Goal: Transaction & Acquisition: Purchase product/service

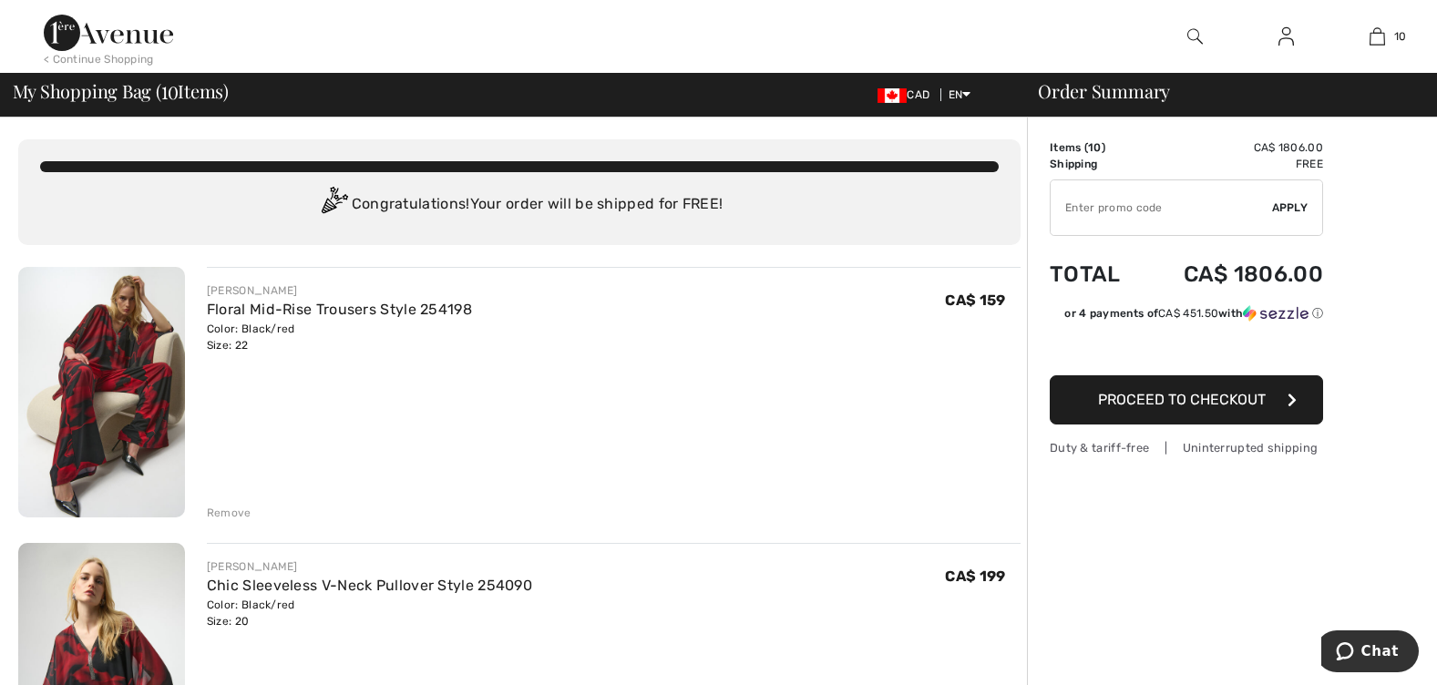
click at [232, 505] on div "Remove" at bounding box center [229, 513] width 45 height 16
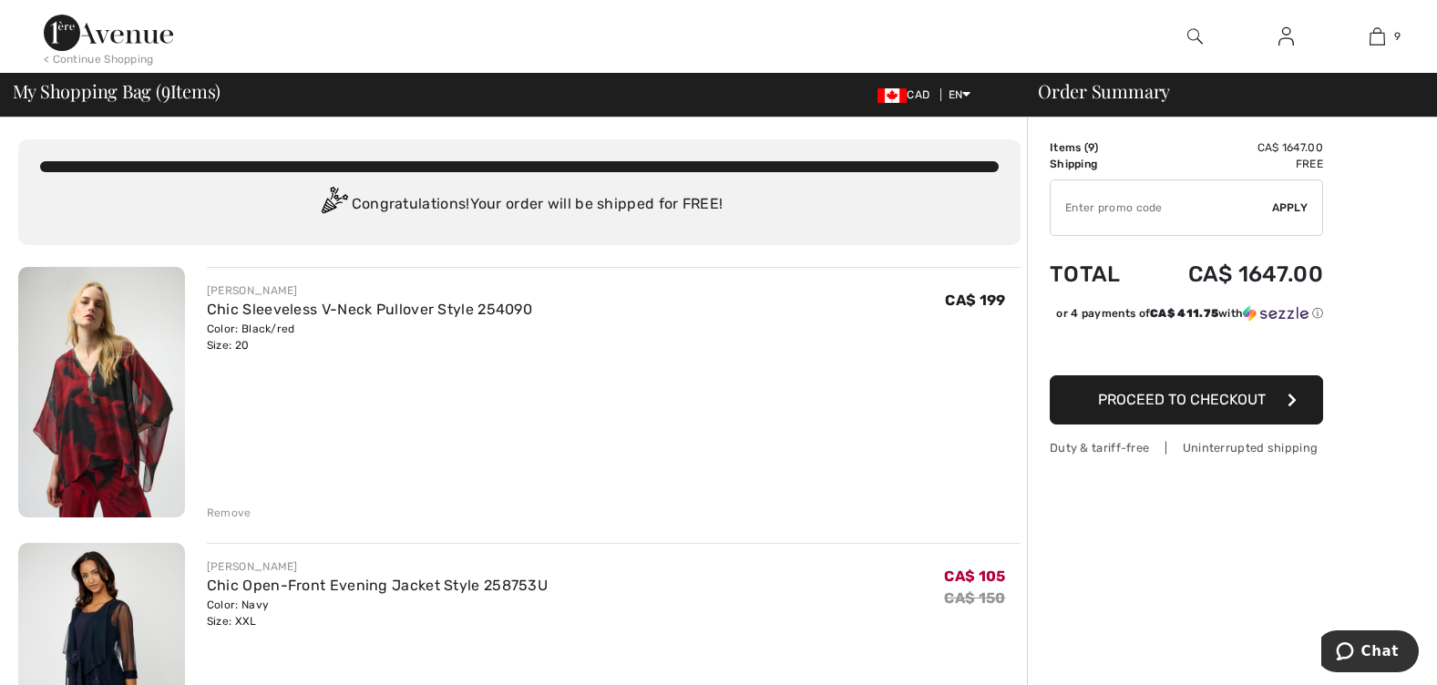
click at [232, 505] on div "Remove" at bounding box center [229, 513] width 45 height 16
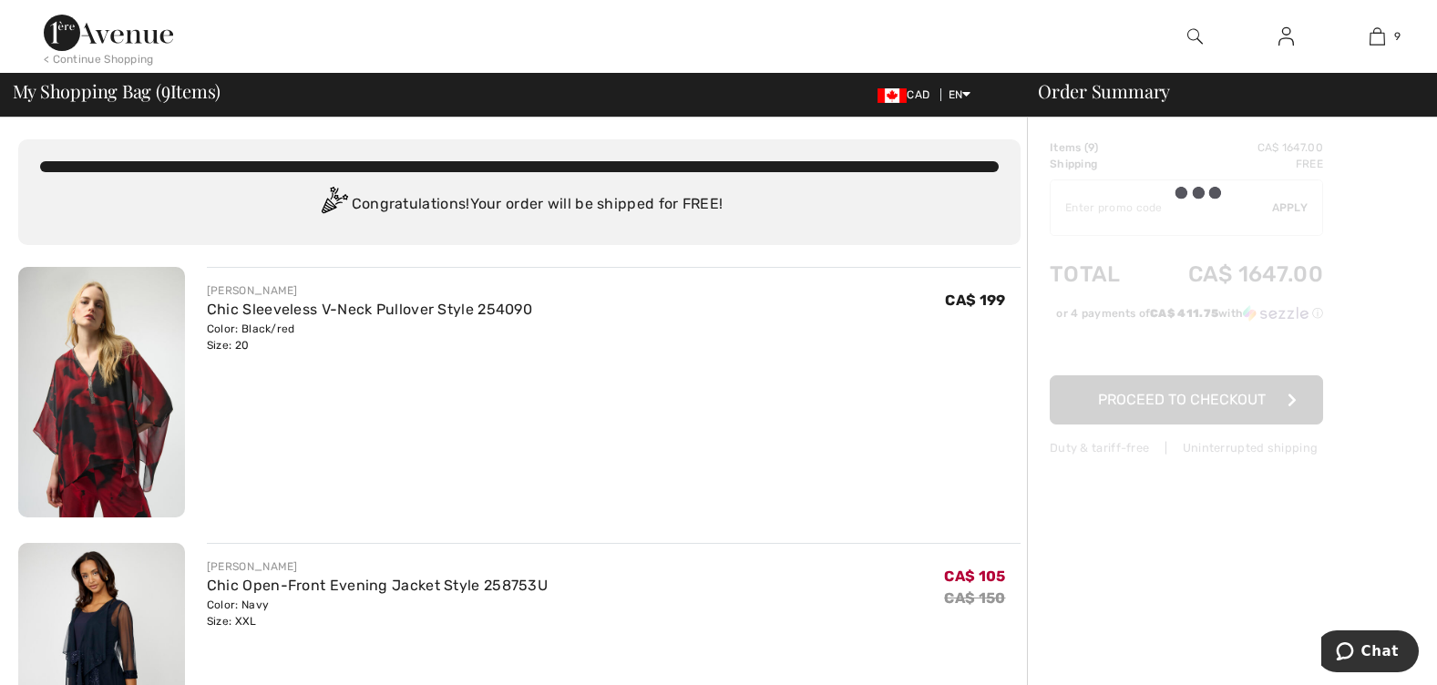
click at [232, 505] on div "Remove" at bounding box center [229, 513] width 45 height 16
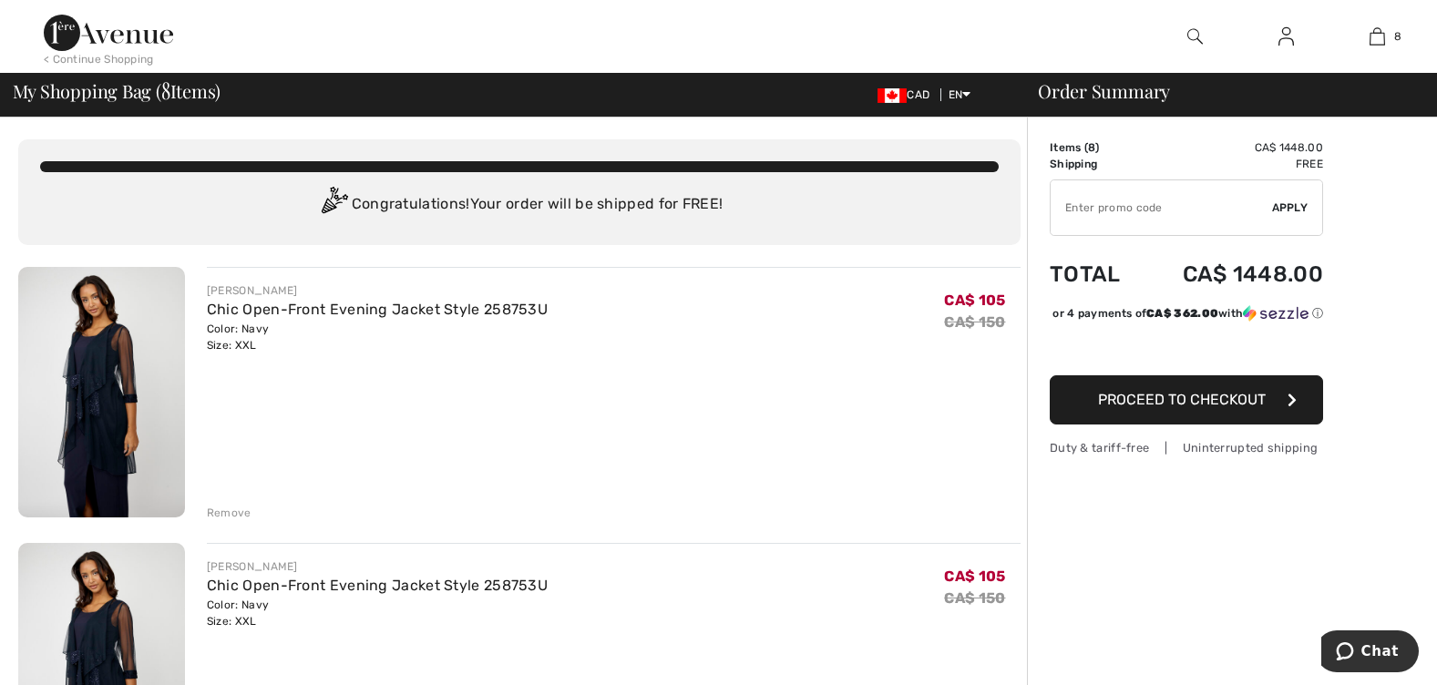
click at [207, 505] on div "Remove" at bounding box center [229, 513] width 45 height 16
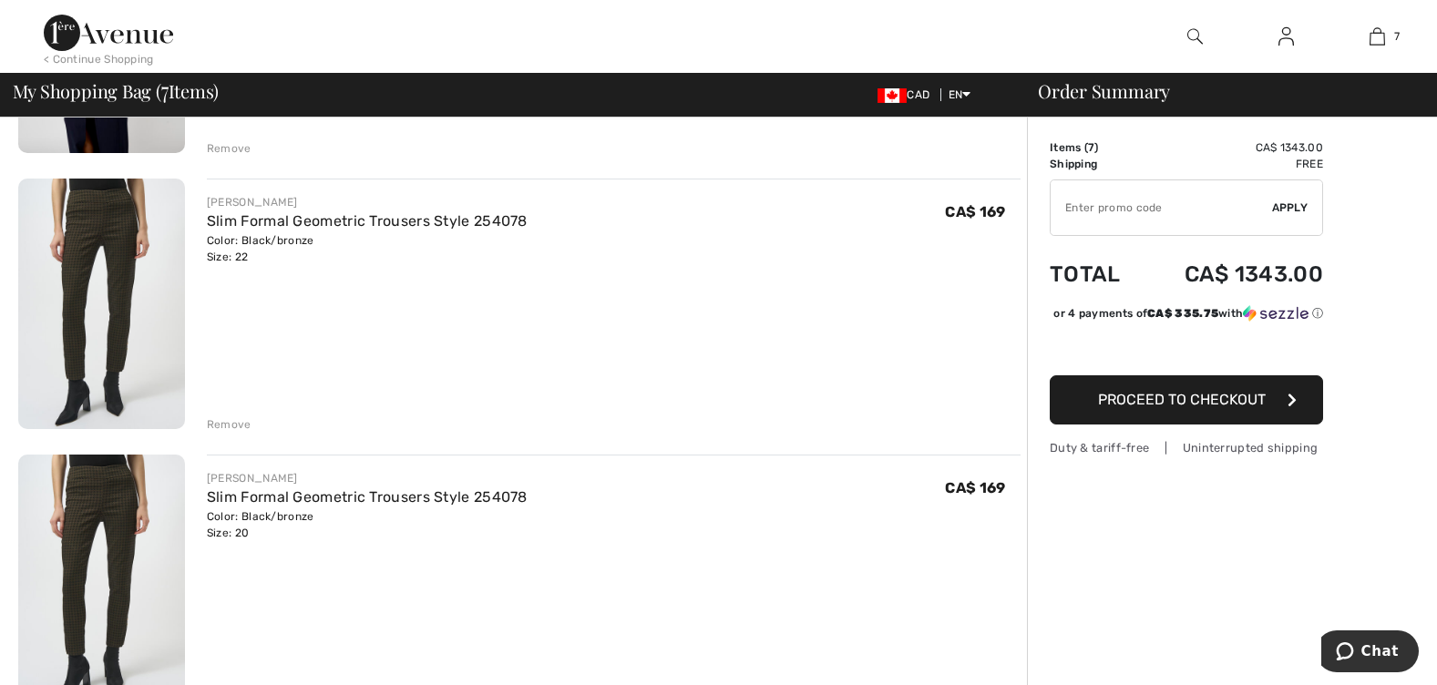
scroll to position [456, 0]
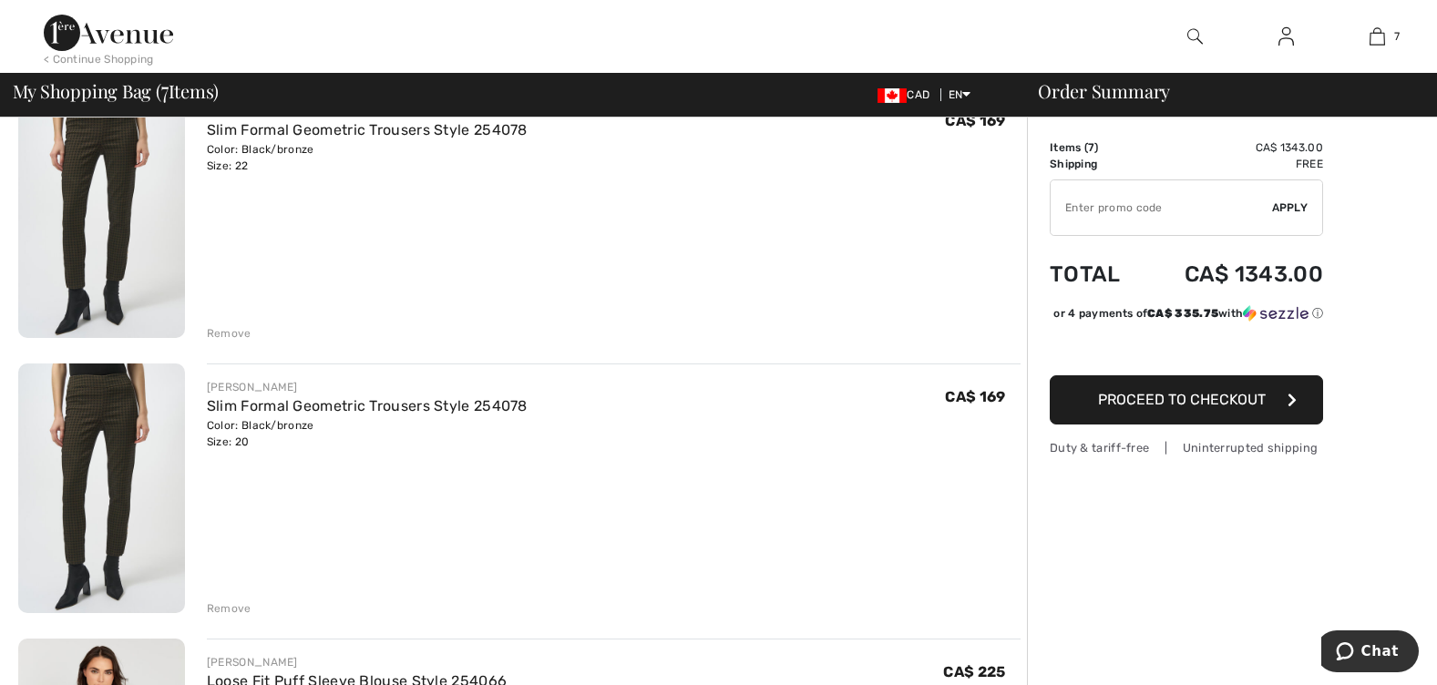
click at [225, 601] on div "Remove" at bounding box center [229, 609] width 45 height 16
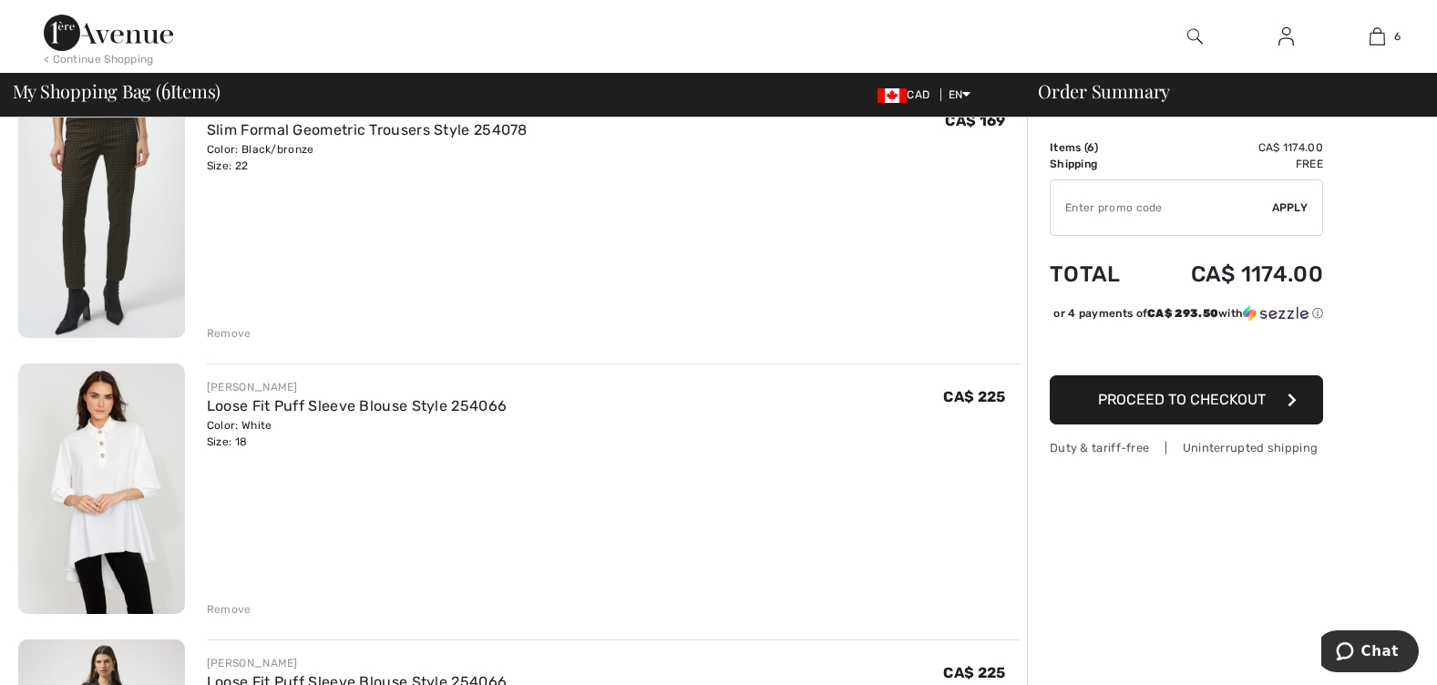
click at [225, 601] on div "Remove" at bounding box center [229, 609] width 45 height 16
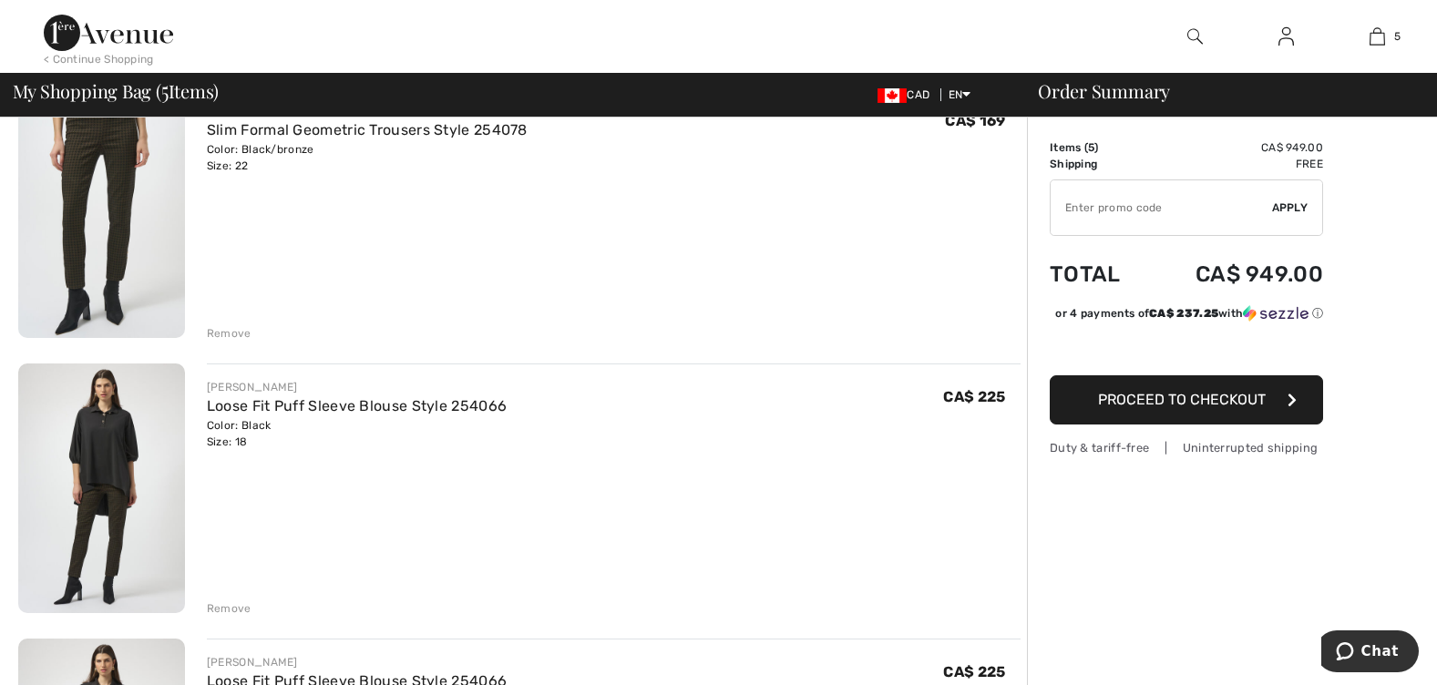
click at [225, 601] on div "Remove" at bounding box center [229, 609] width 45 height 16
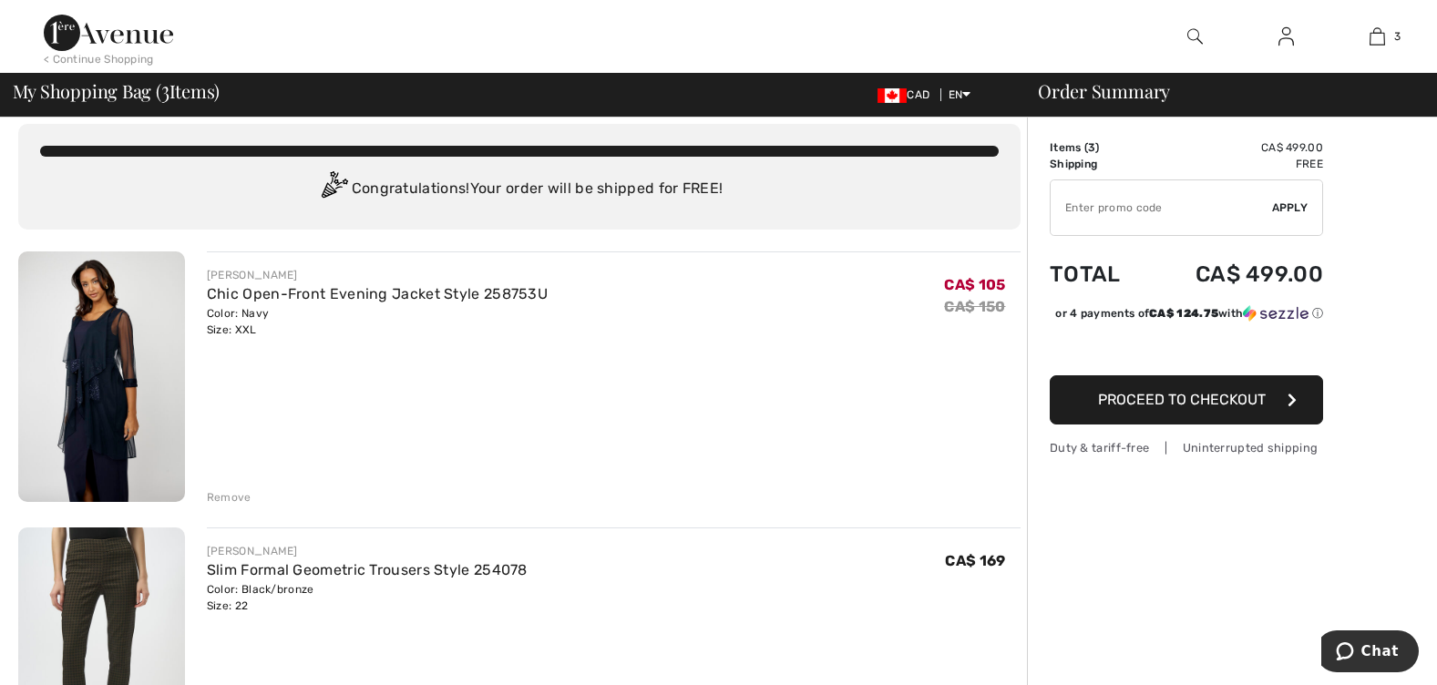
scroll to position [0, 0]
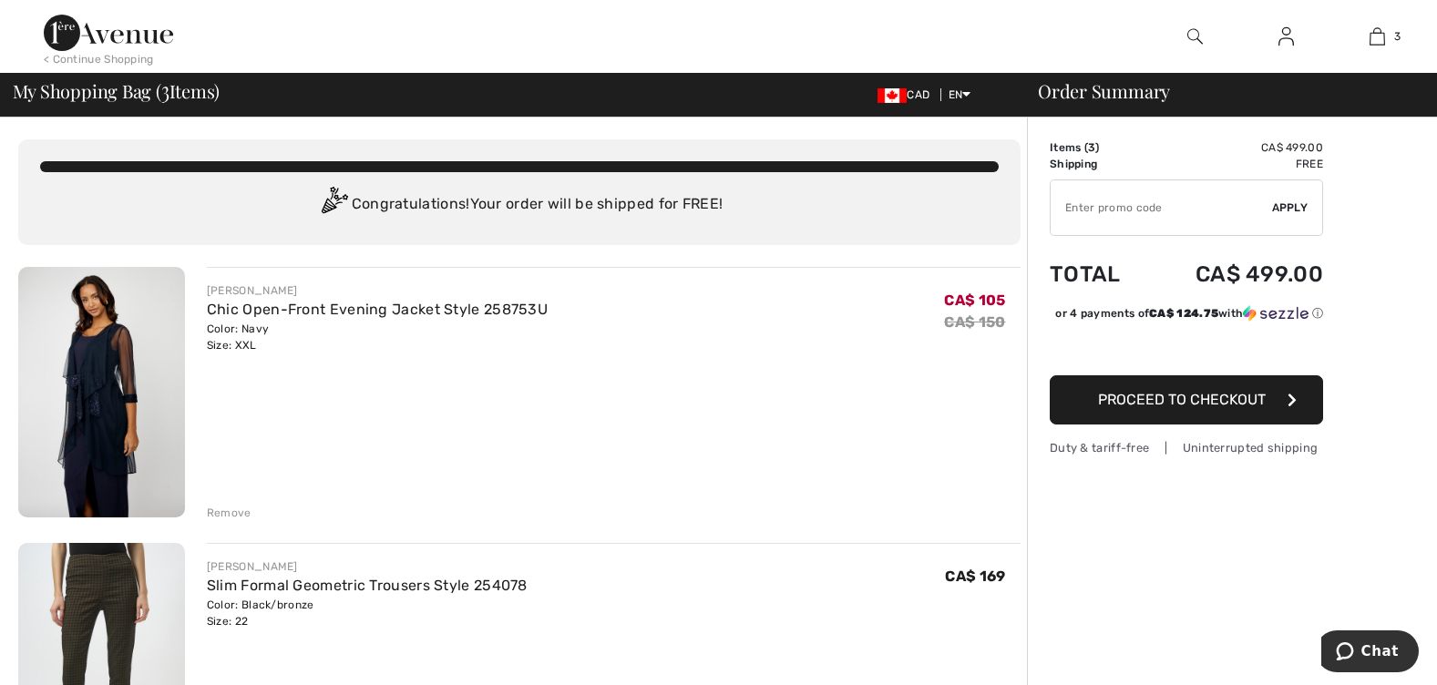
click at [221, 505] on div "Remove" at bounding box center [229, 513] width 45 height 16
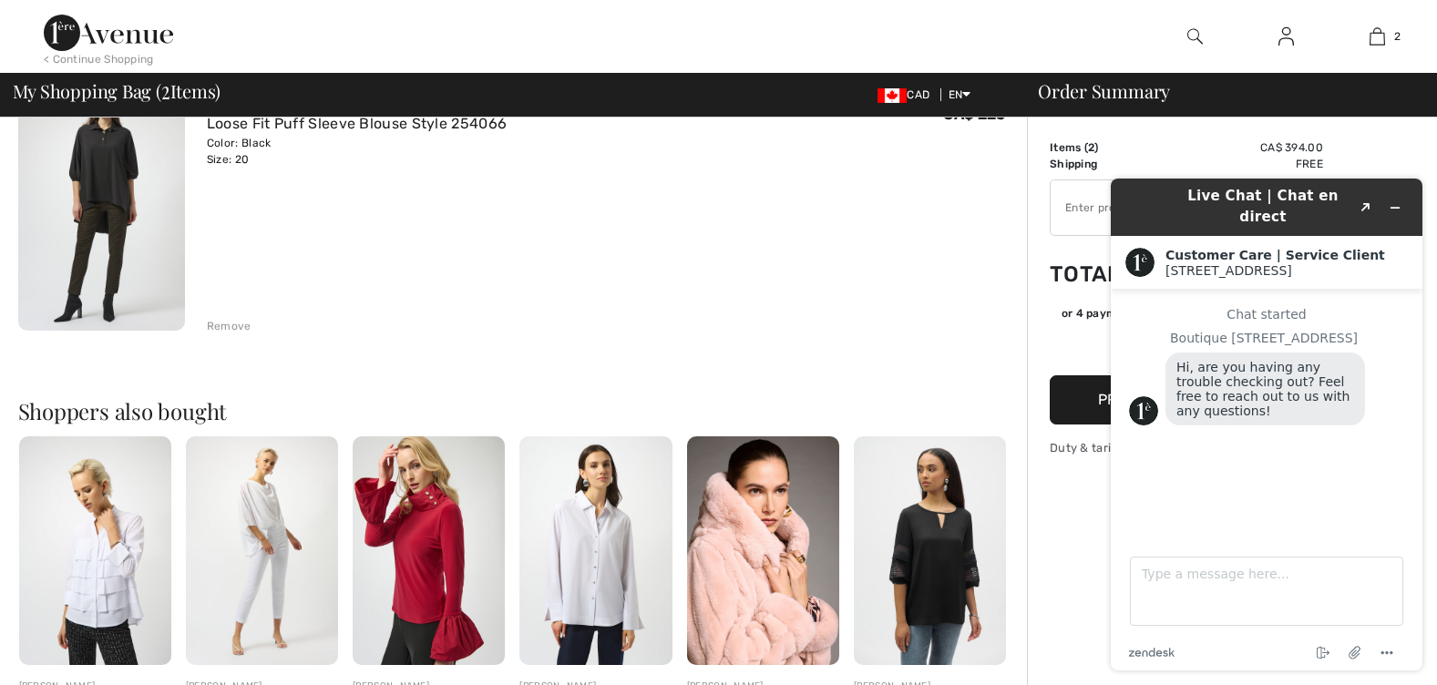
scroll to position [547, 0]
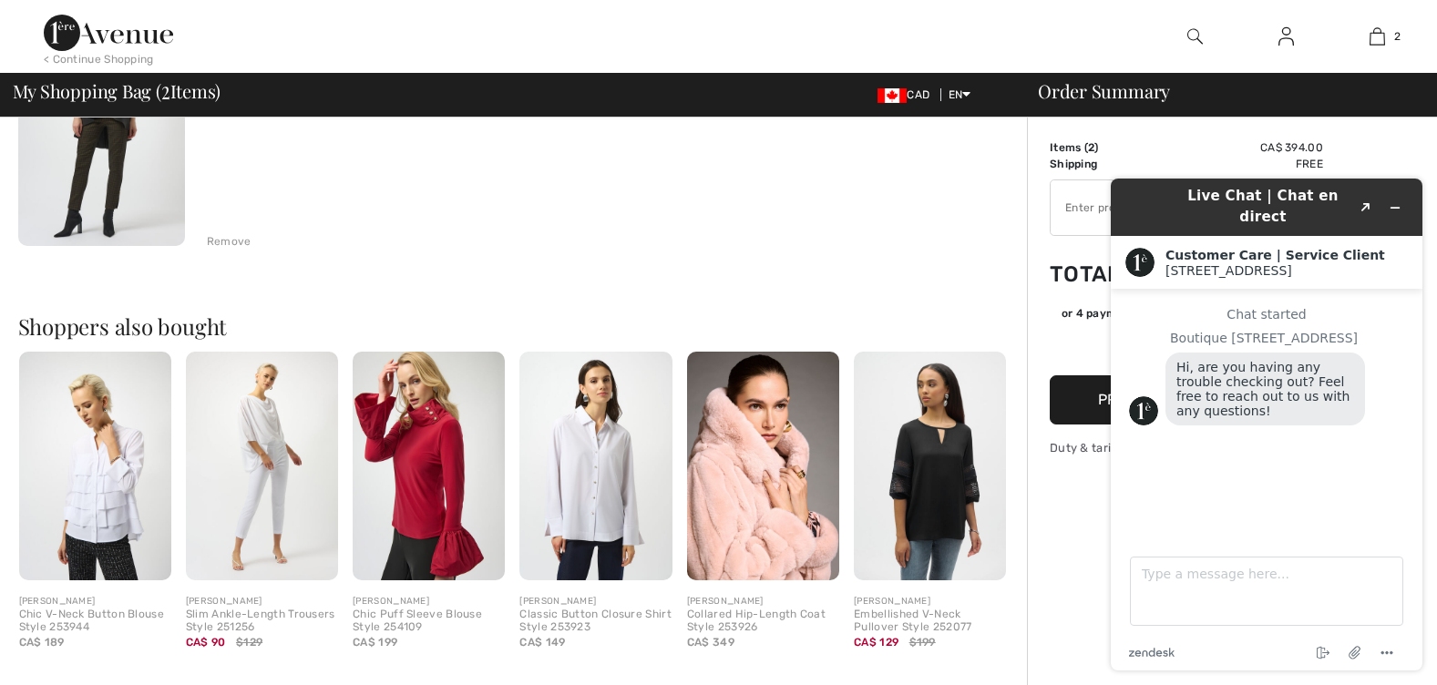
click at [334, 219] on div "JOSEPH RIBKOFF Slim Formal Geometric Trousers Style 254078 Color: Black/bronze …" at bounding box center [519, 365] width 1002 height 1291
click at [100, 476] on img at bounding box center [95, 466] width 152 height 229
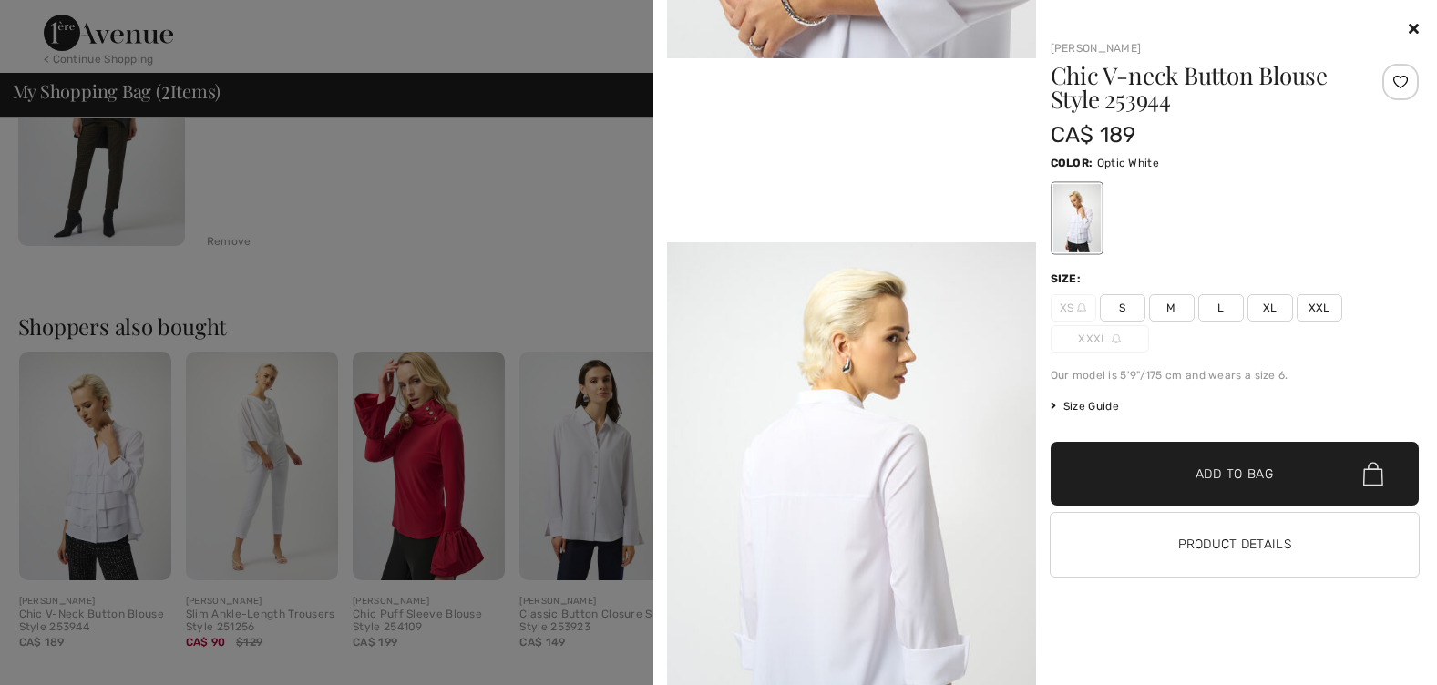
scroll to position [1094, 0]
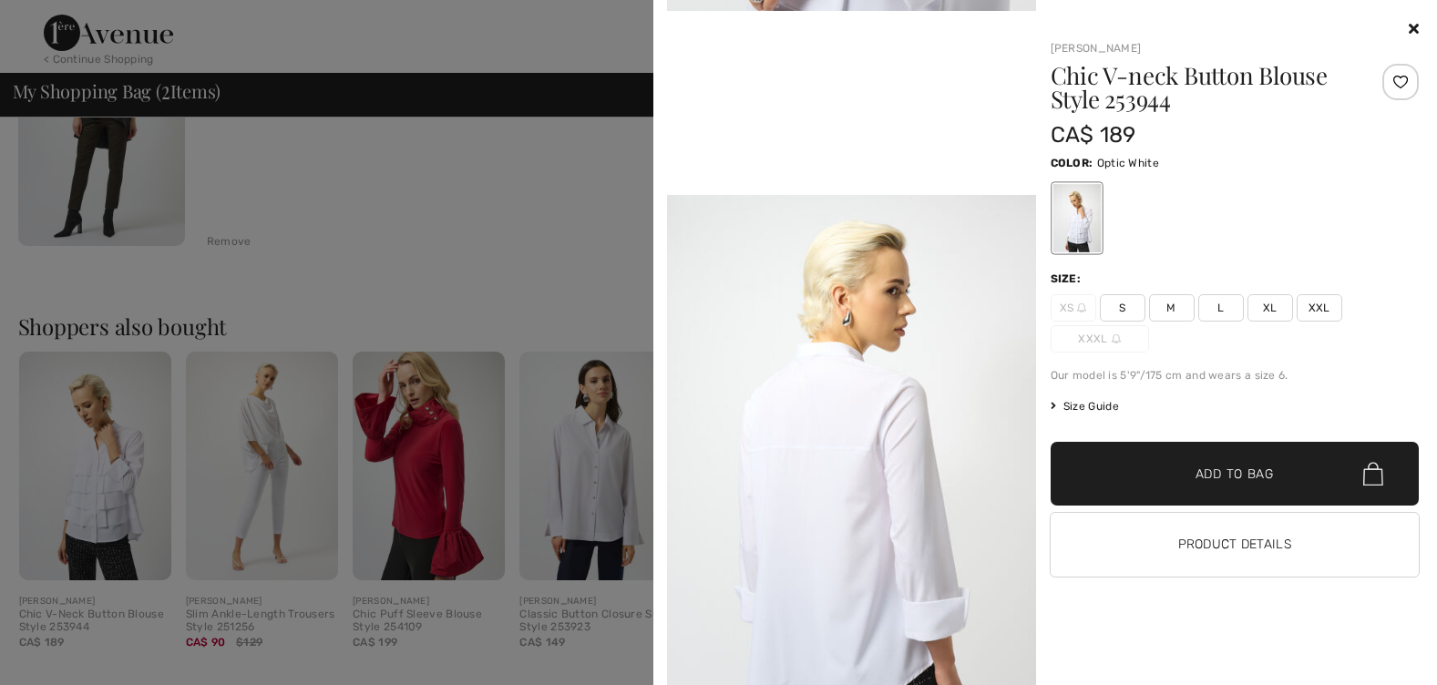
click at [1058, 325] on span "XXXL" at bounding box center [1100, 338] width 98 height 27
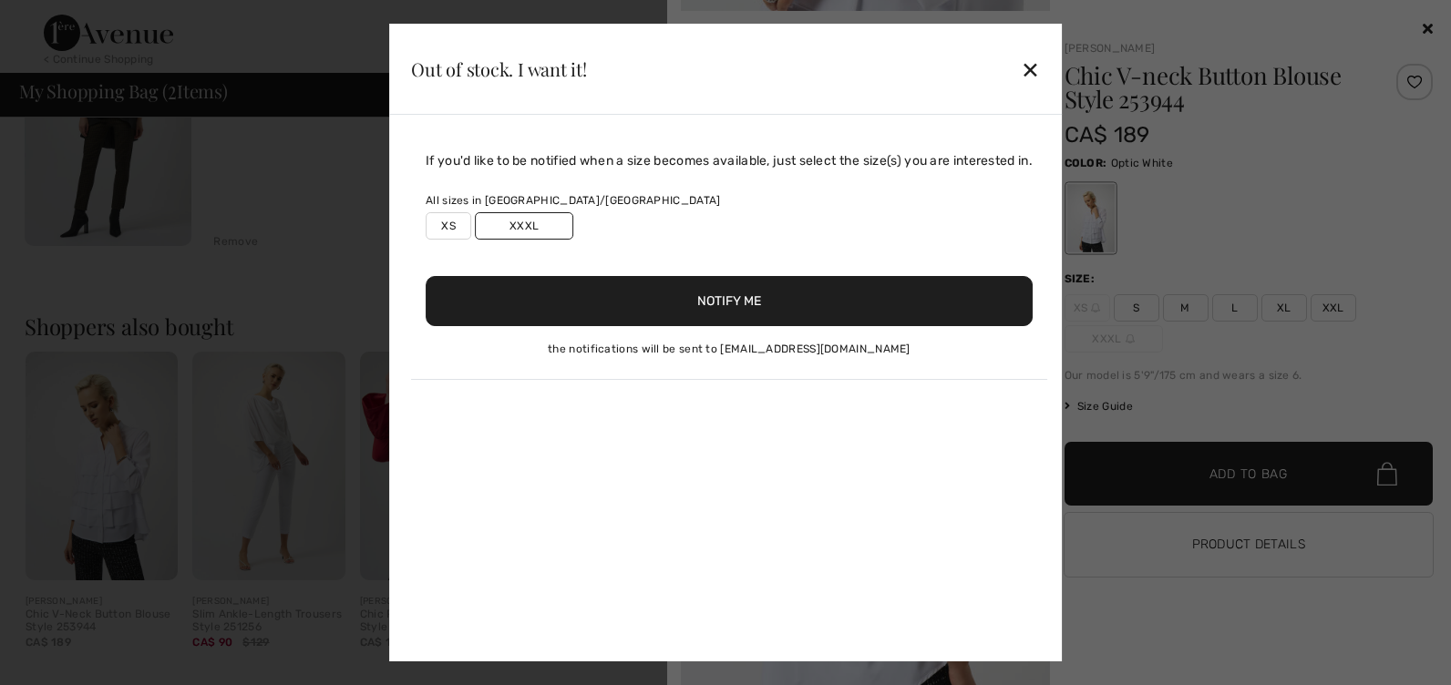
click at [723, 276] on button "Notify Me" at bounding box center [729, 301] width 607 height 50
click at [784, 276] on button "Notify Me" at bounding box center [729, 301] width 607 height 50
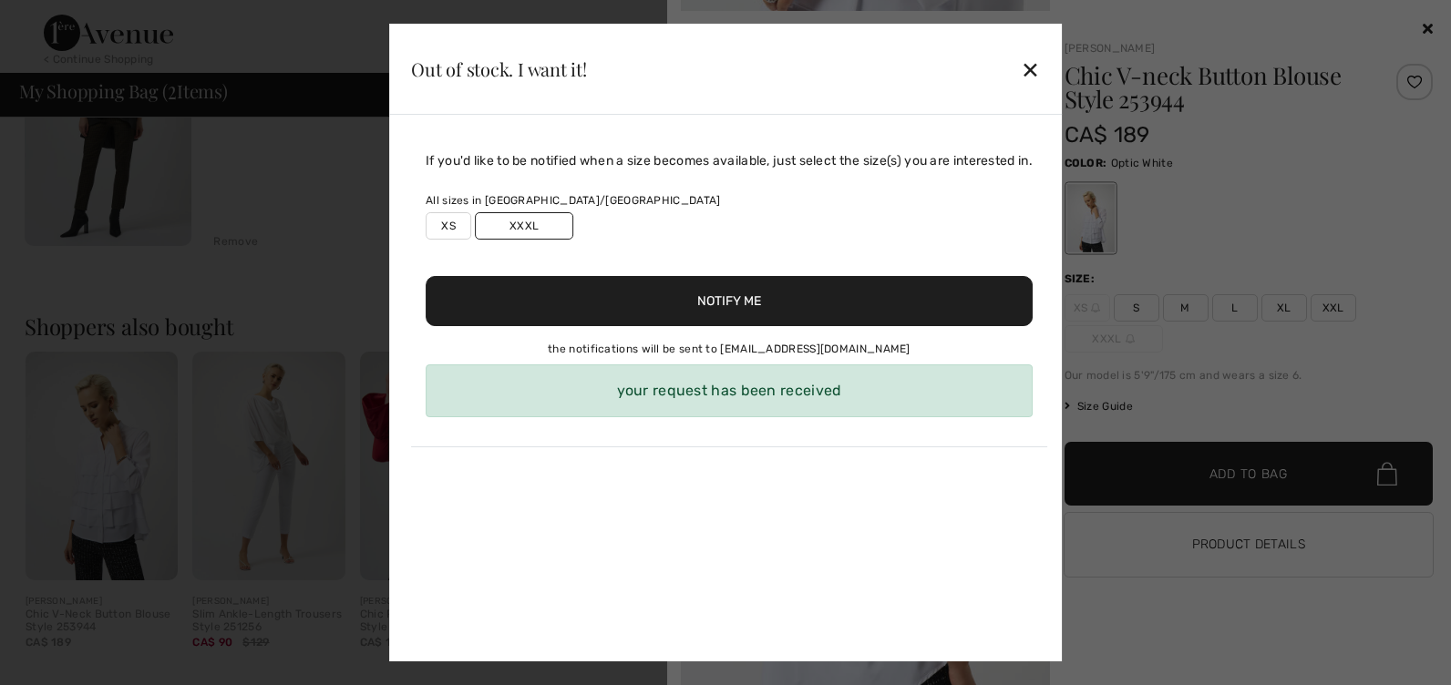
click at [1038, 78] on div "✕" at bounding box center [1030, 69] width 19 height 38
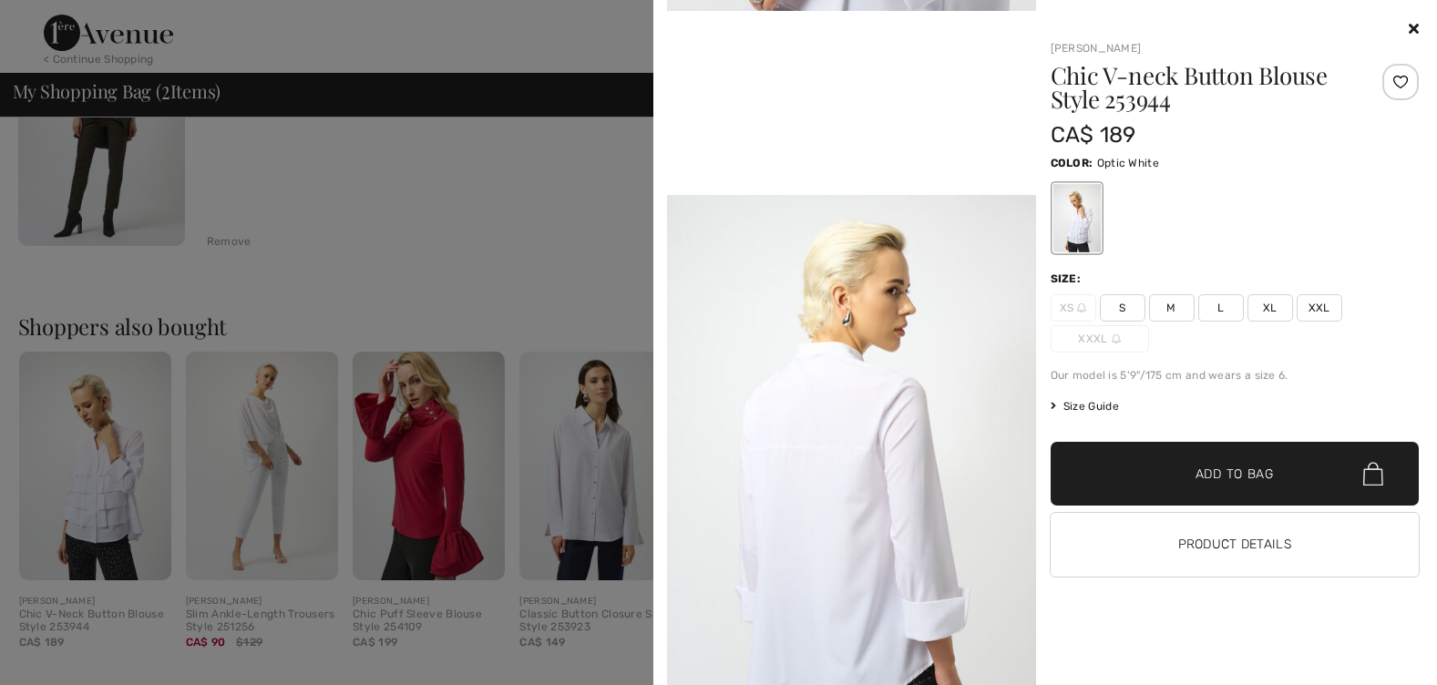
click at [1418, 26] on icon at bounding box center [1414, 28] width 10 height 15
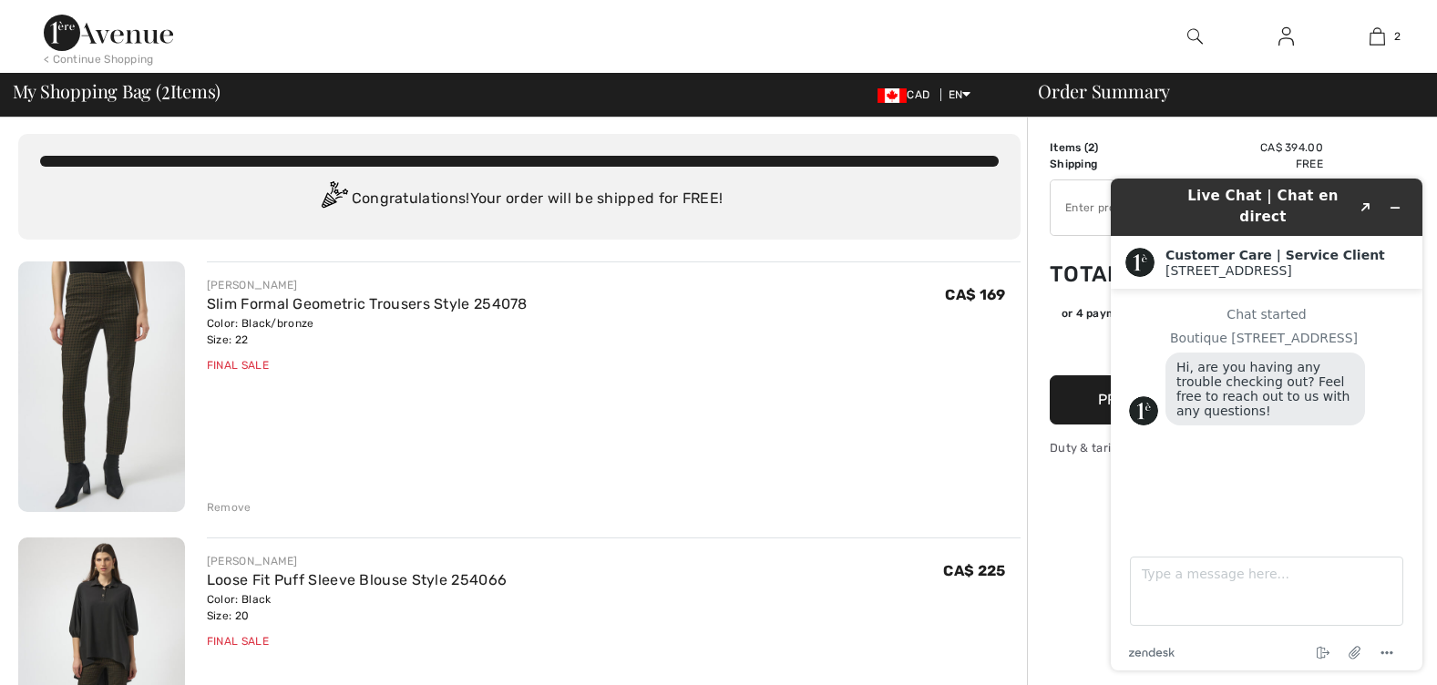
scroll to position [0, 0]
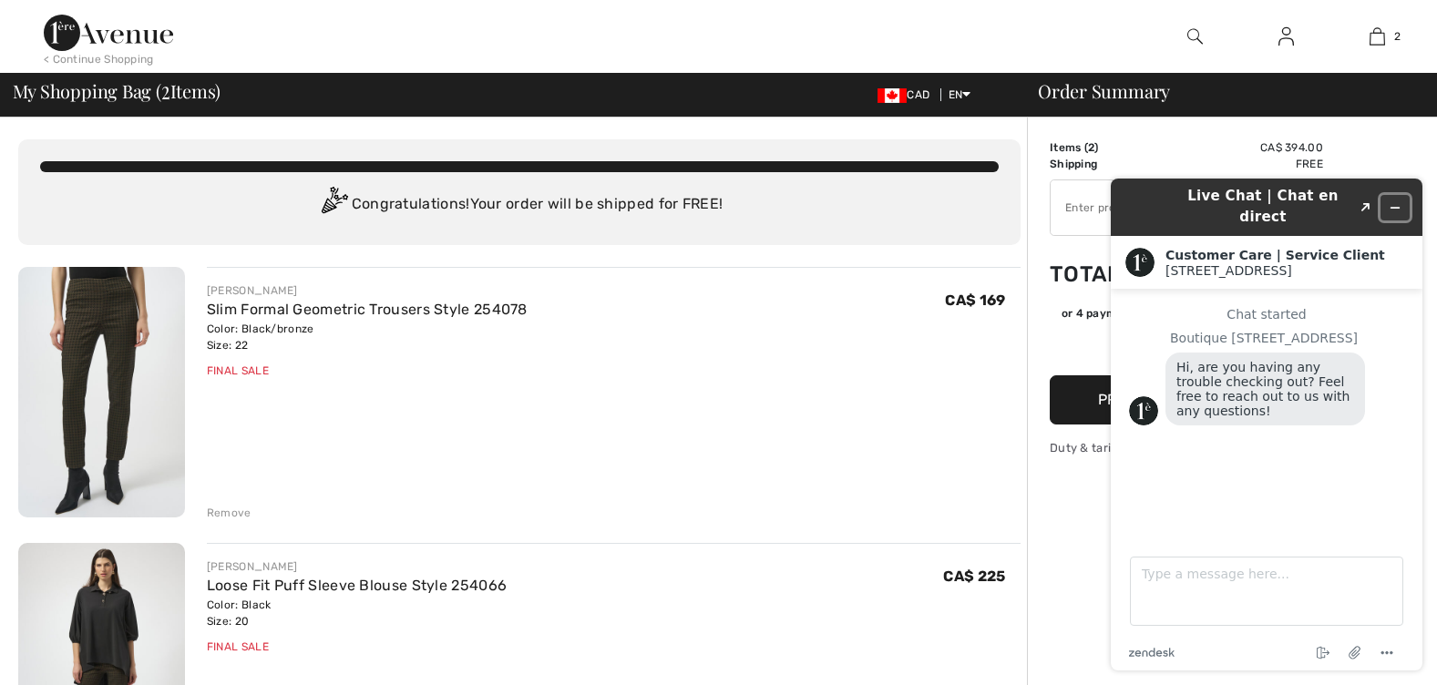
click at [1392, 201] on icon "Minimize widget" at bounding box center [1395, 207] width 13 height 13
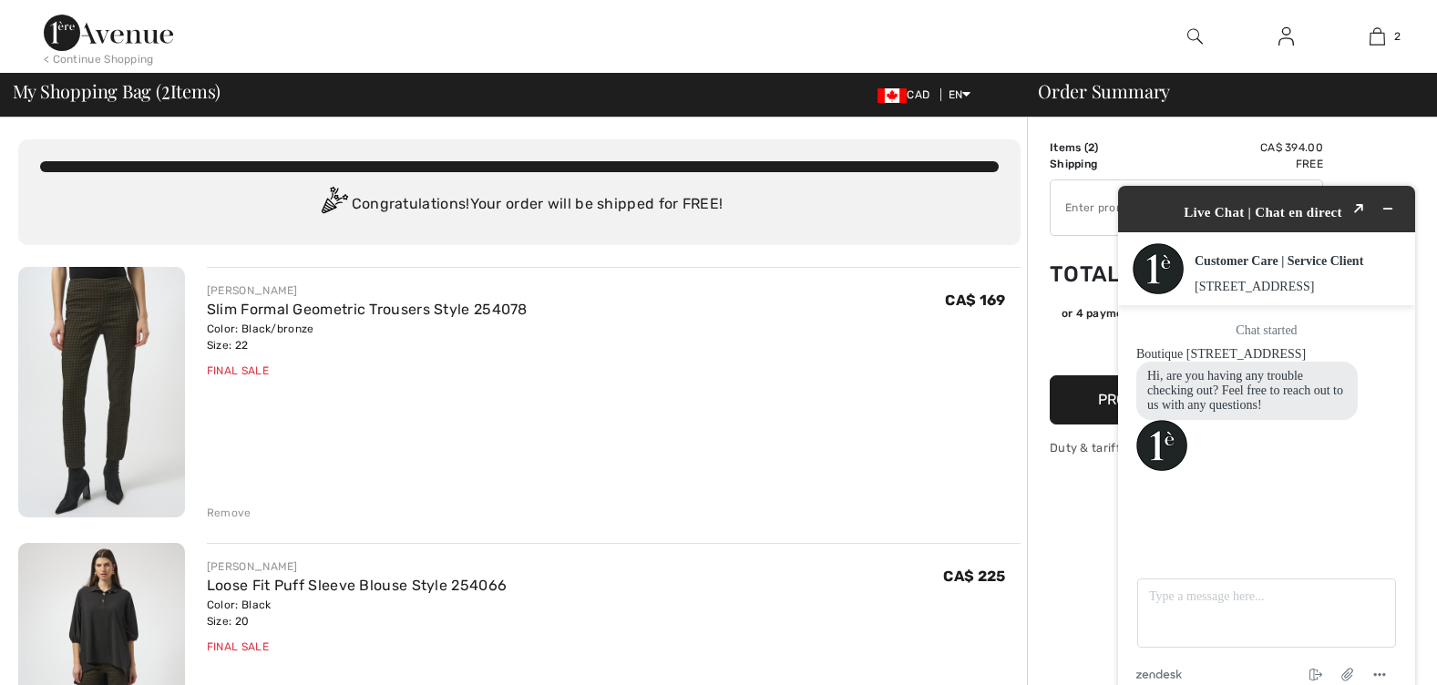
drag, startPoint x: 295, startPoint y: 36, endPoint x: 1392, endPoint y: 200, distance: 1108.6
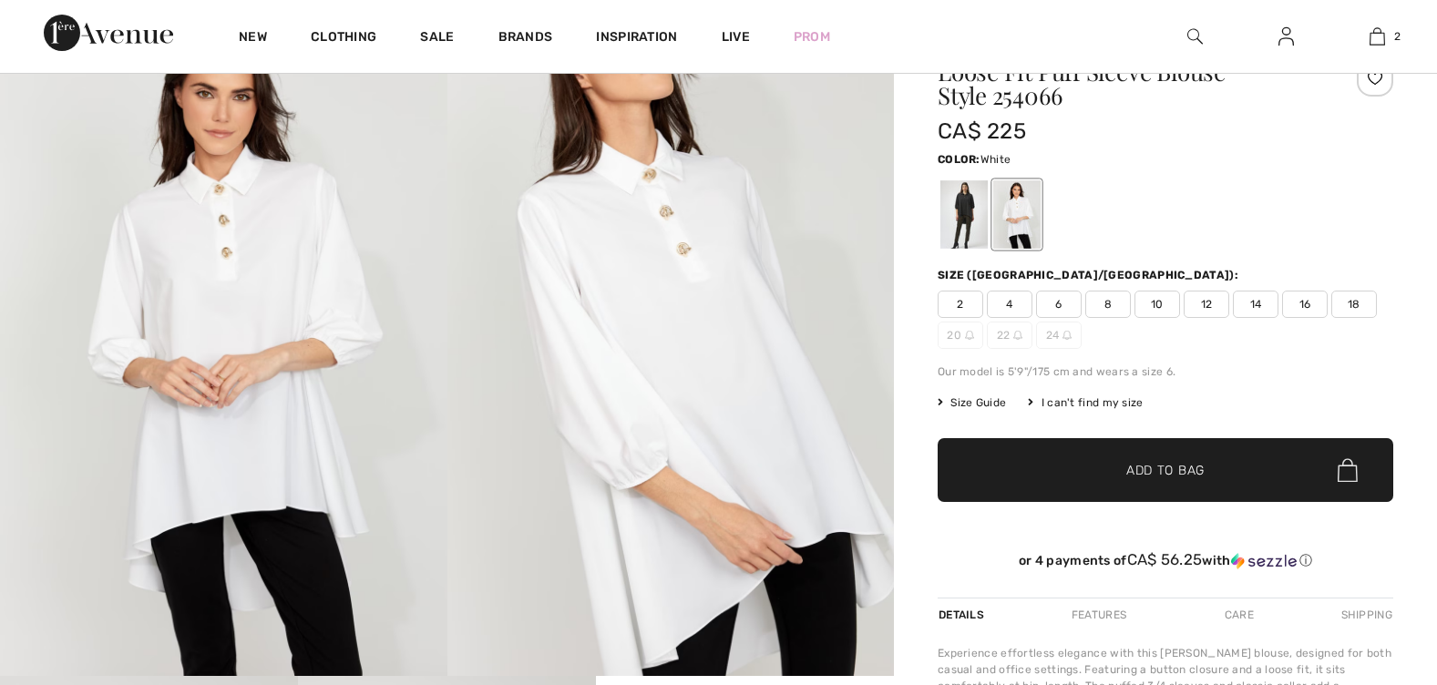
scroll to position [103, 0]
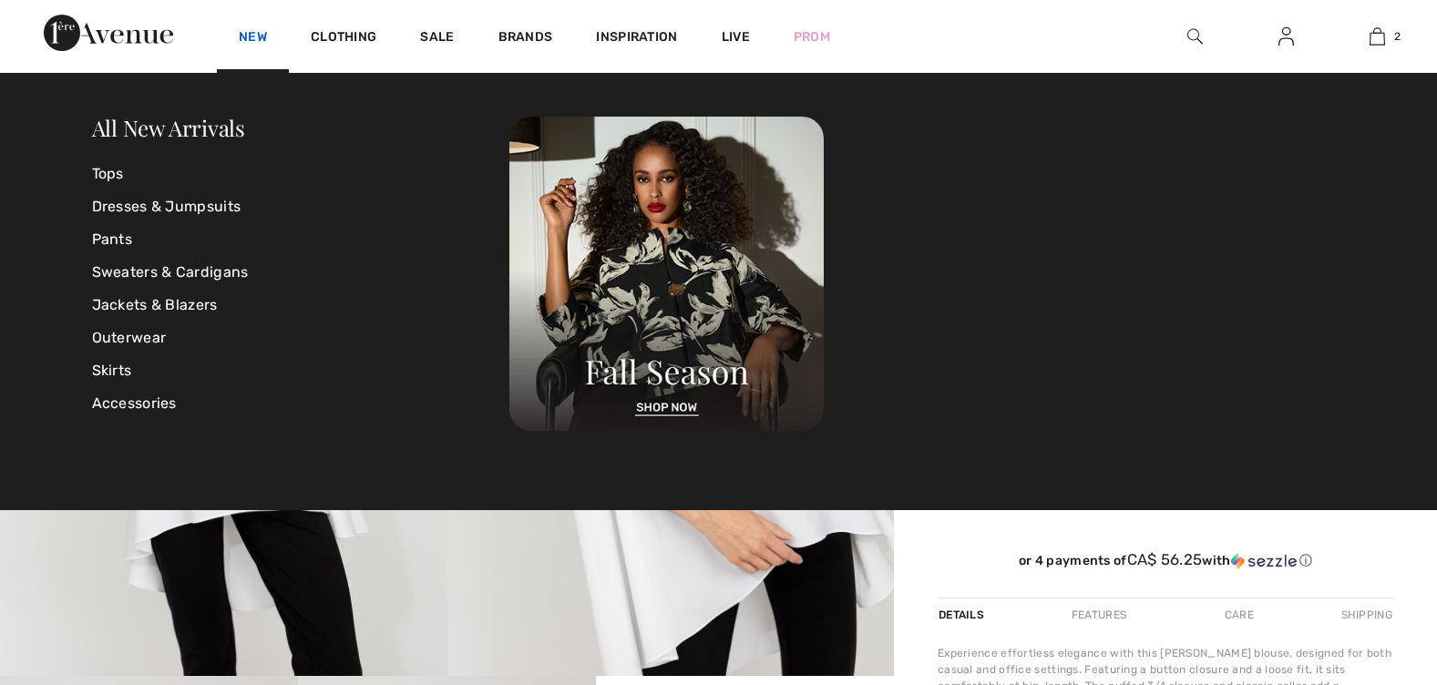
click at [239, 35] on link "New" at bounding box center [253, 38] width 28 height 19
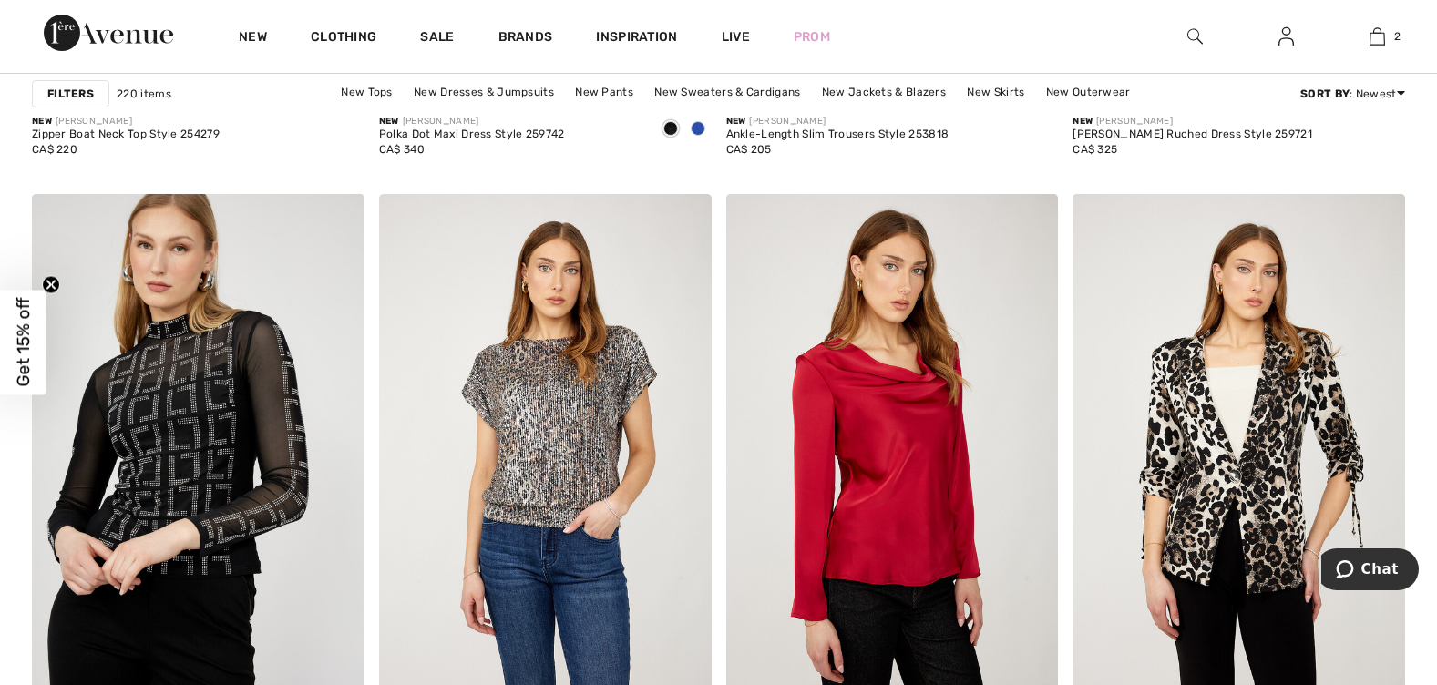
scroll to position [8567, 0]
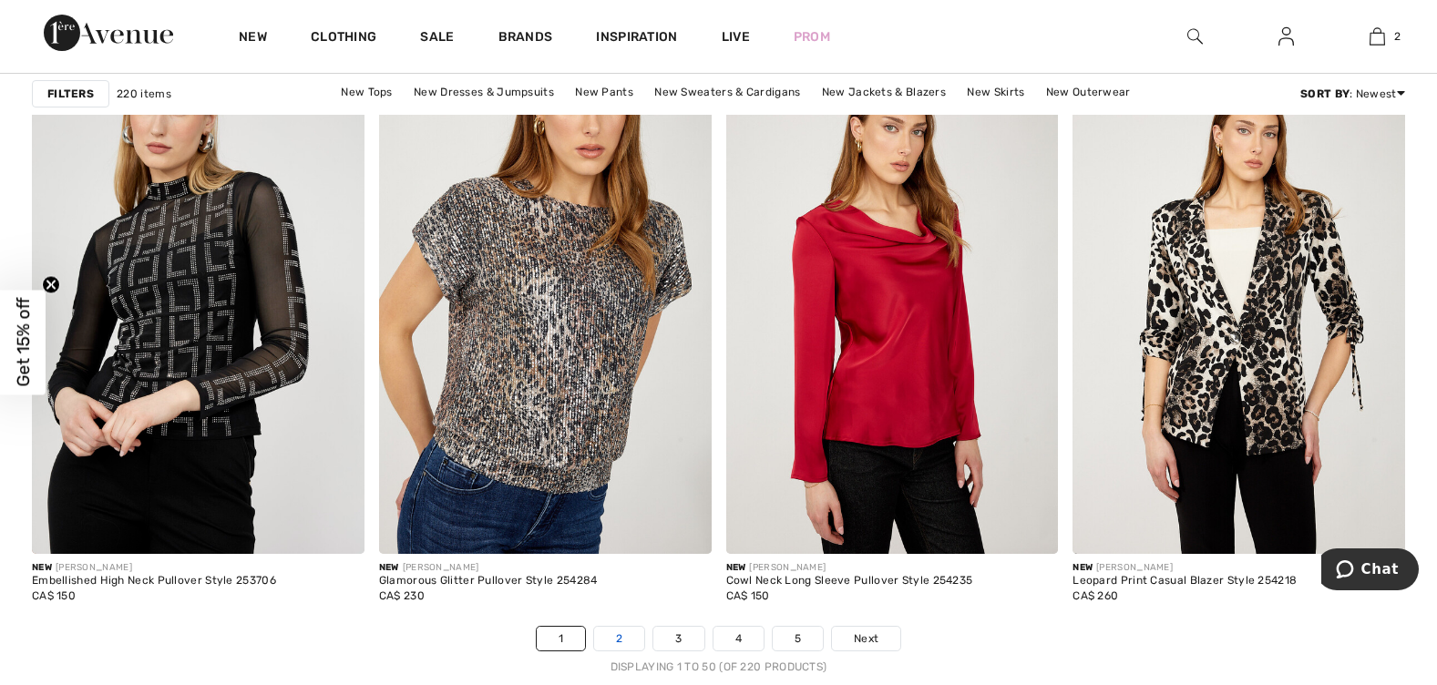
click at [629, 627] on link "2" at bounding box center [619, 639] width 50 height 24
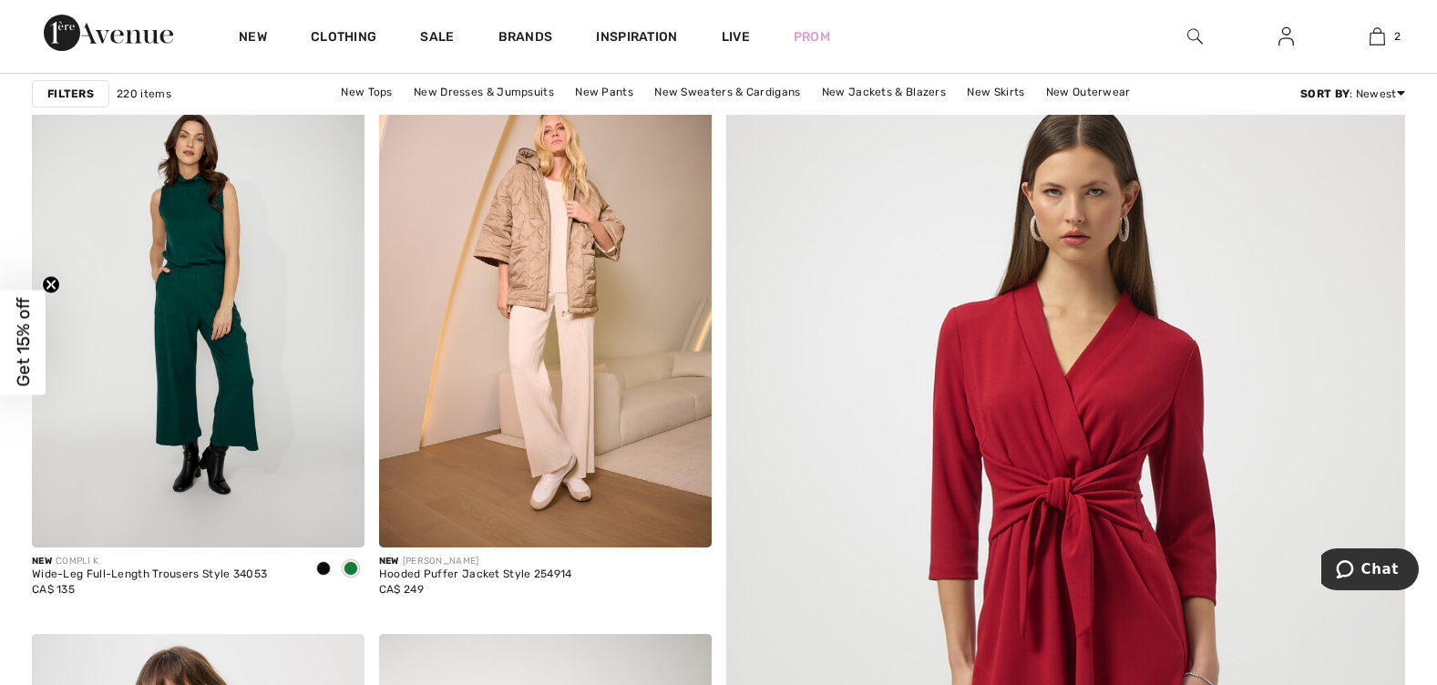
scroll to position [273, 0]
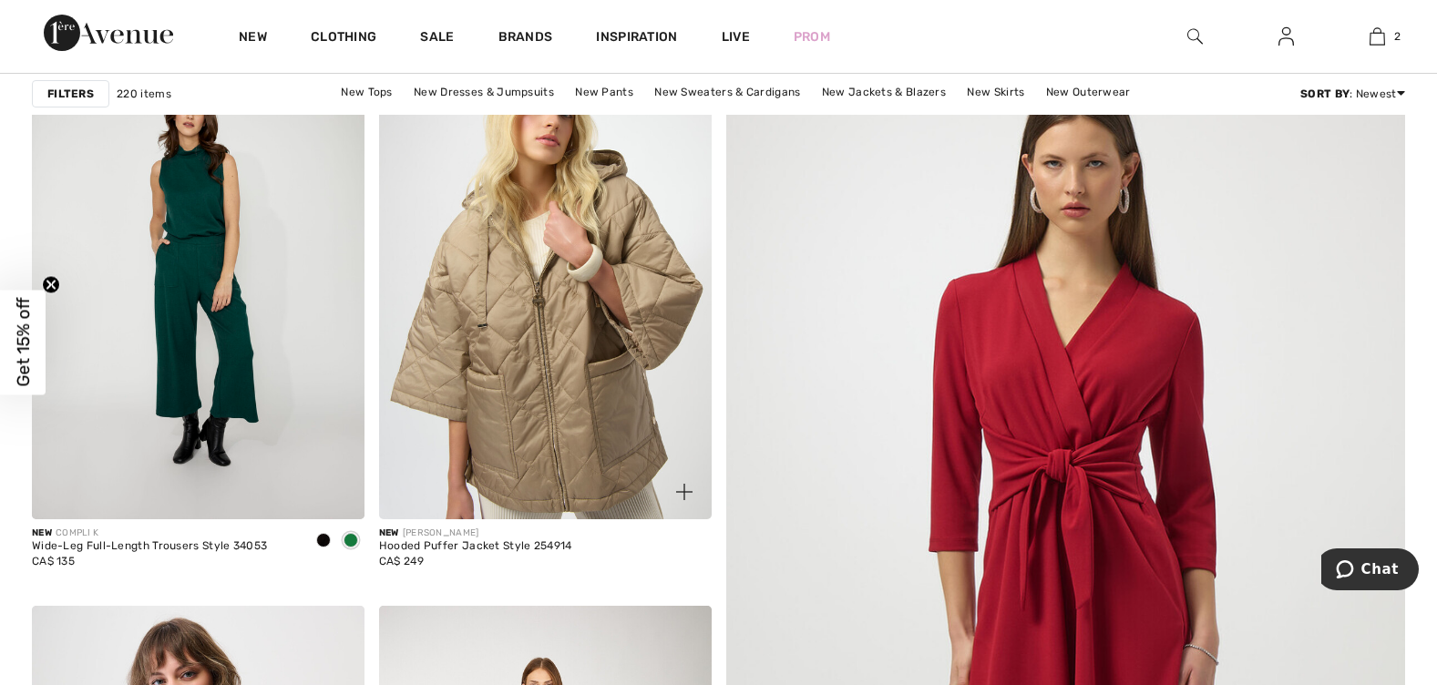
click at [560, 340] on img at bounding box center [545, 270] width 333 height 499
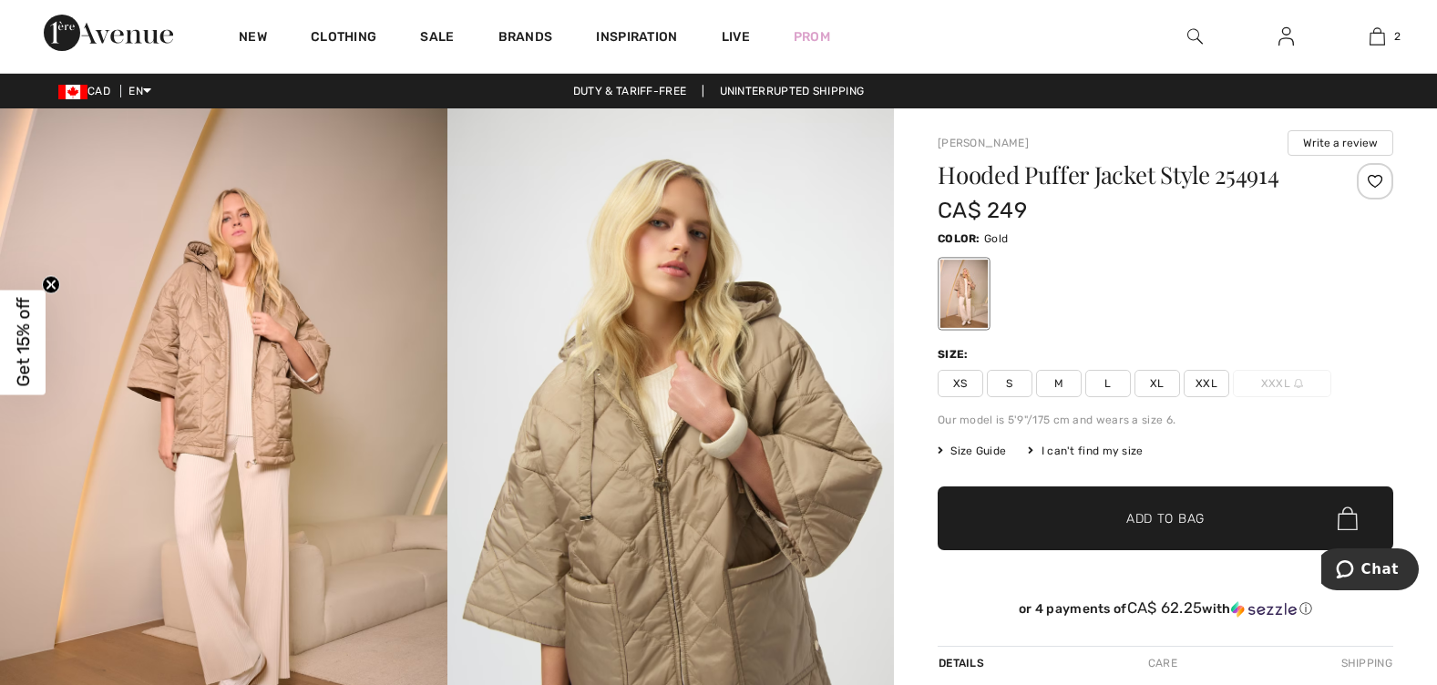
click at [1268, 372] on span "XXXL" at bounding box center [1282, 383] width 98 height 27
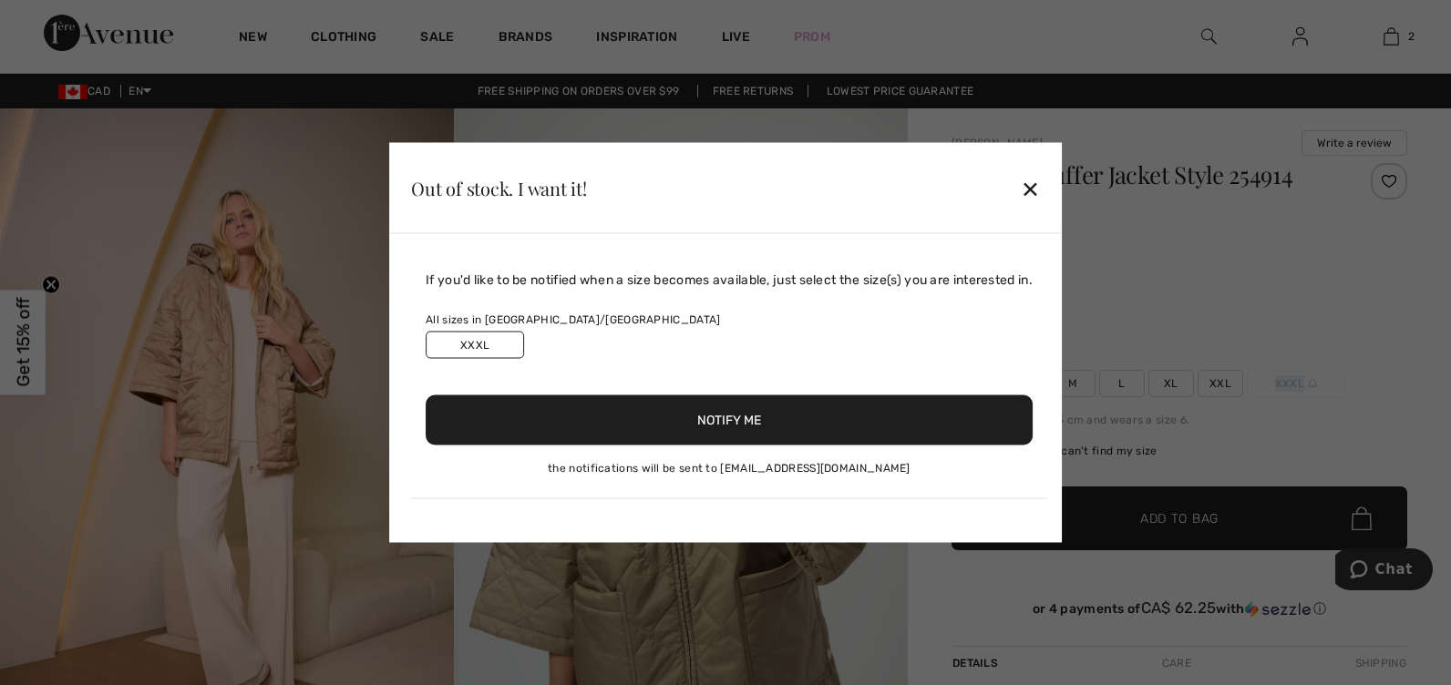
click at [843, 425] on button "Notify Me" at bounding box center [729, 421] width 607 height 50
click at [1030, 192] on div "Out of stock. I want it! ✕" at bounding box center [725, 188] width 673 height 91
click at [1031, 207] on div "✕" at bounding box center [1030, 188] width 19 height 38
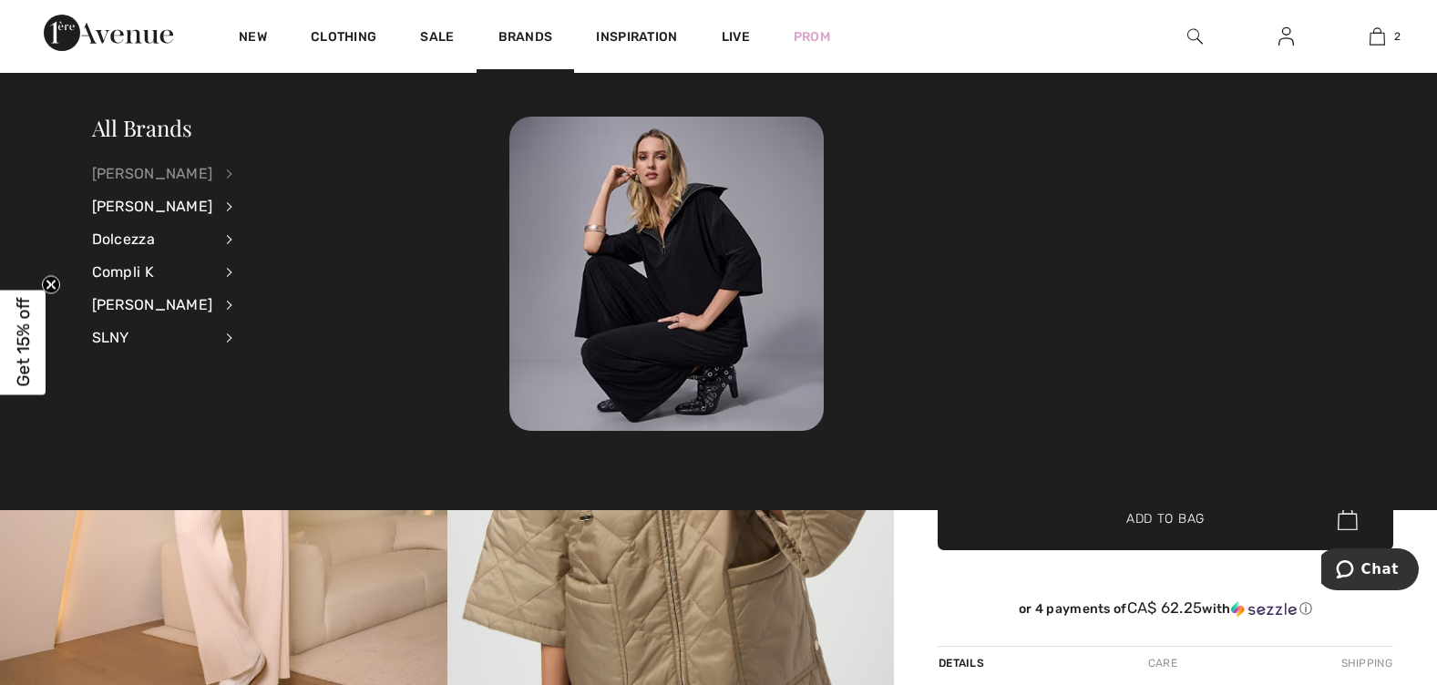
click at [127, 179] on div "[PERSON_NAME]" at bounding box center [152, 174] width 121 height 33
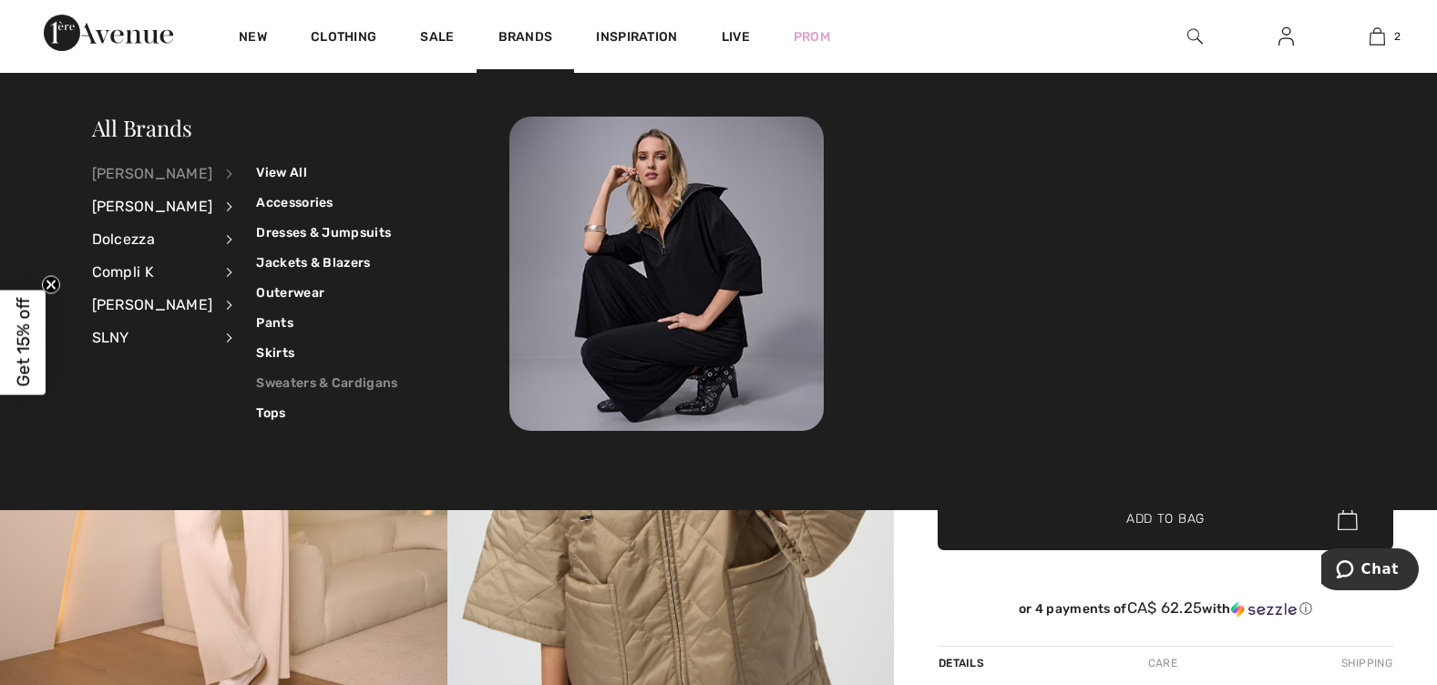
click at [309, 384] on link "Sweaters & Cardigans" at bounding box center [326, 383] width 141 height 30
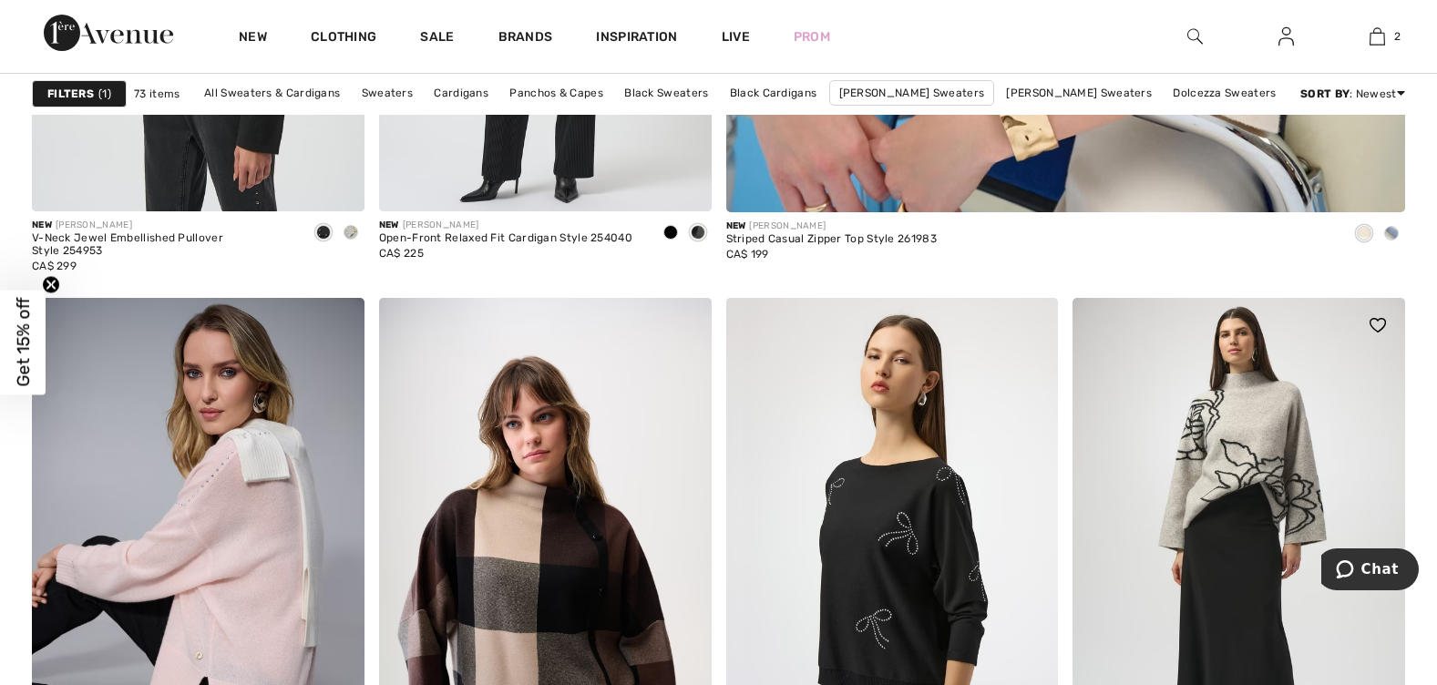
scroll to position [1094, 0]
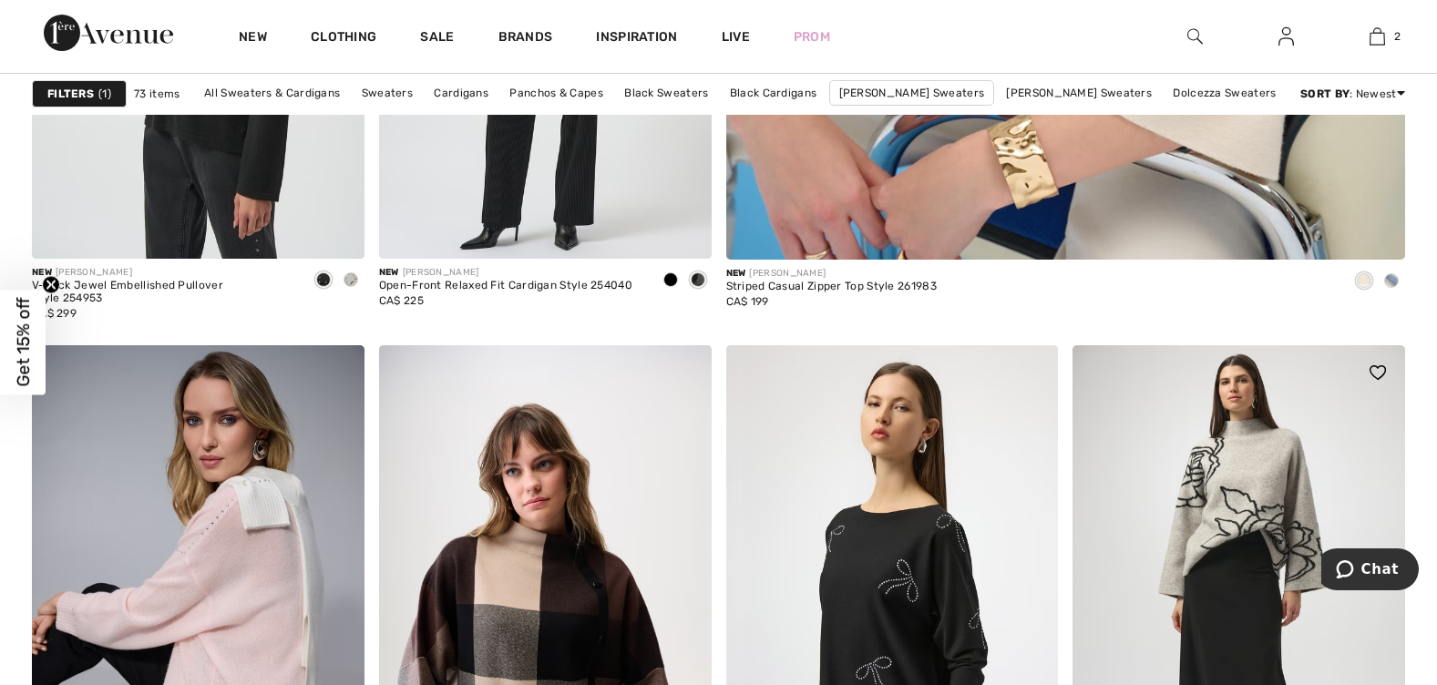
click at [1232, 445] on img at bounding box center [1239, 594] width 333 height 499
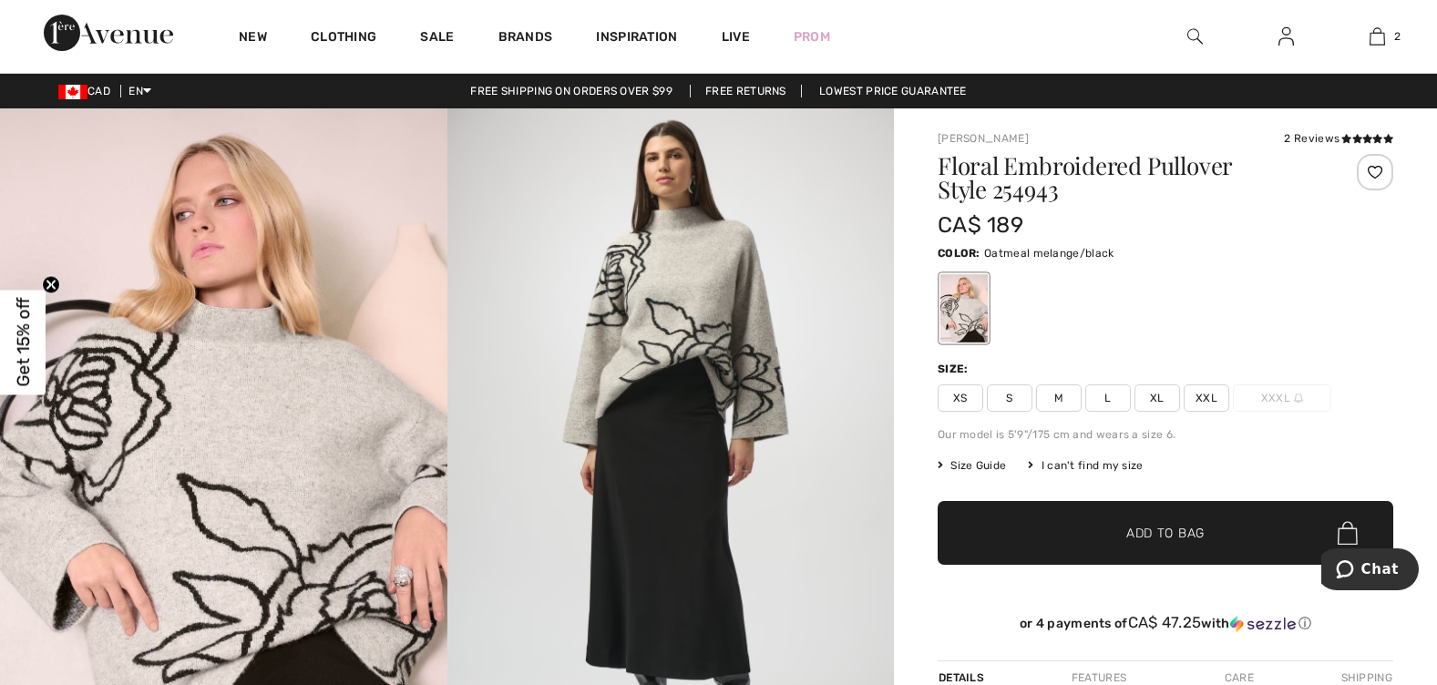
click at [943, 301] on div at bounding box center [964, 308] width 47 height 68
click at [1198, 385] on span "XXL" at bounding box center [1207, 398] width 46 height 27
drag, startPoint x: 1198, startPoint y: 382, endPoint x: 1301, endPoint y: 442, distance: 119.3
click at [1301, 458] on div "Size Guide I can't find my size Select Size XS S M L XL XXL XXXL - Sold Out" at bounding box center [1166, 466] width 456 height 16
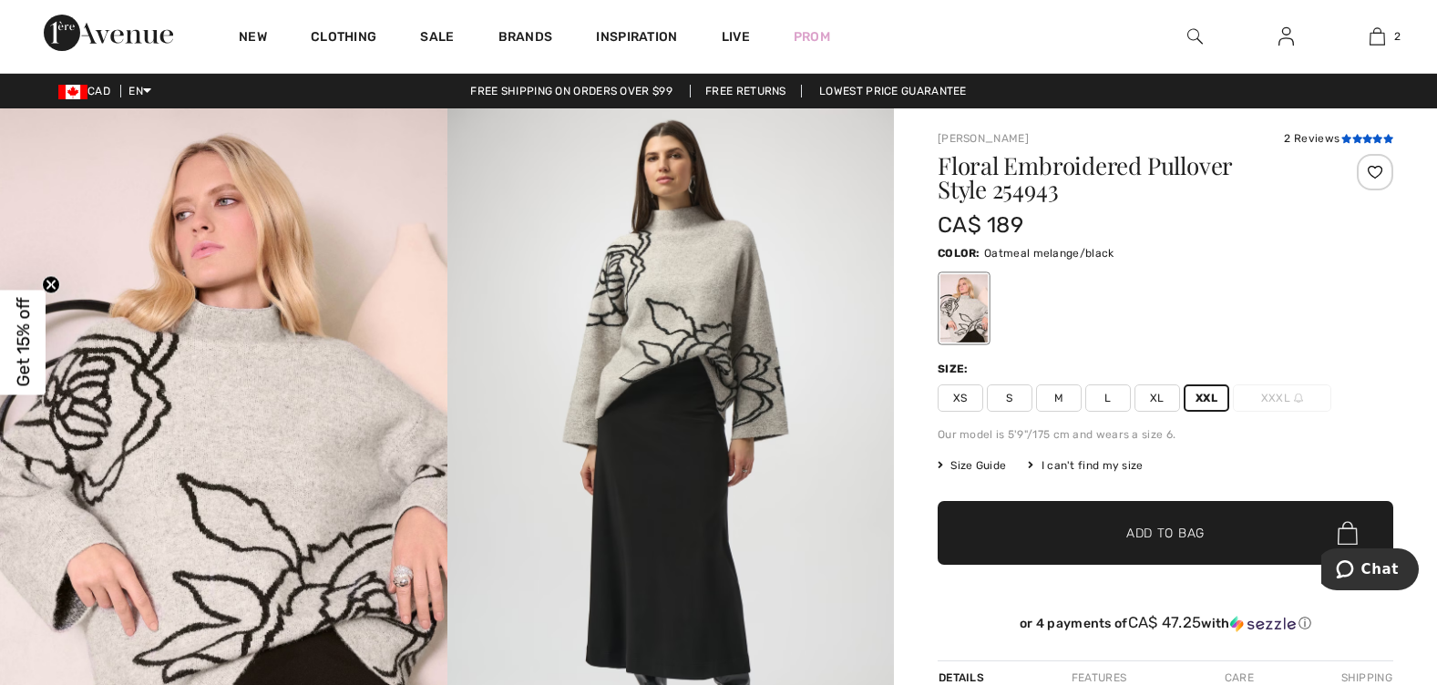
click at [1362, 135] on icon at bounding box center [1357, 138] width 10 height 9
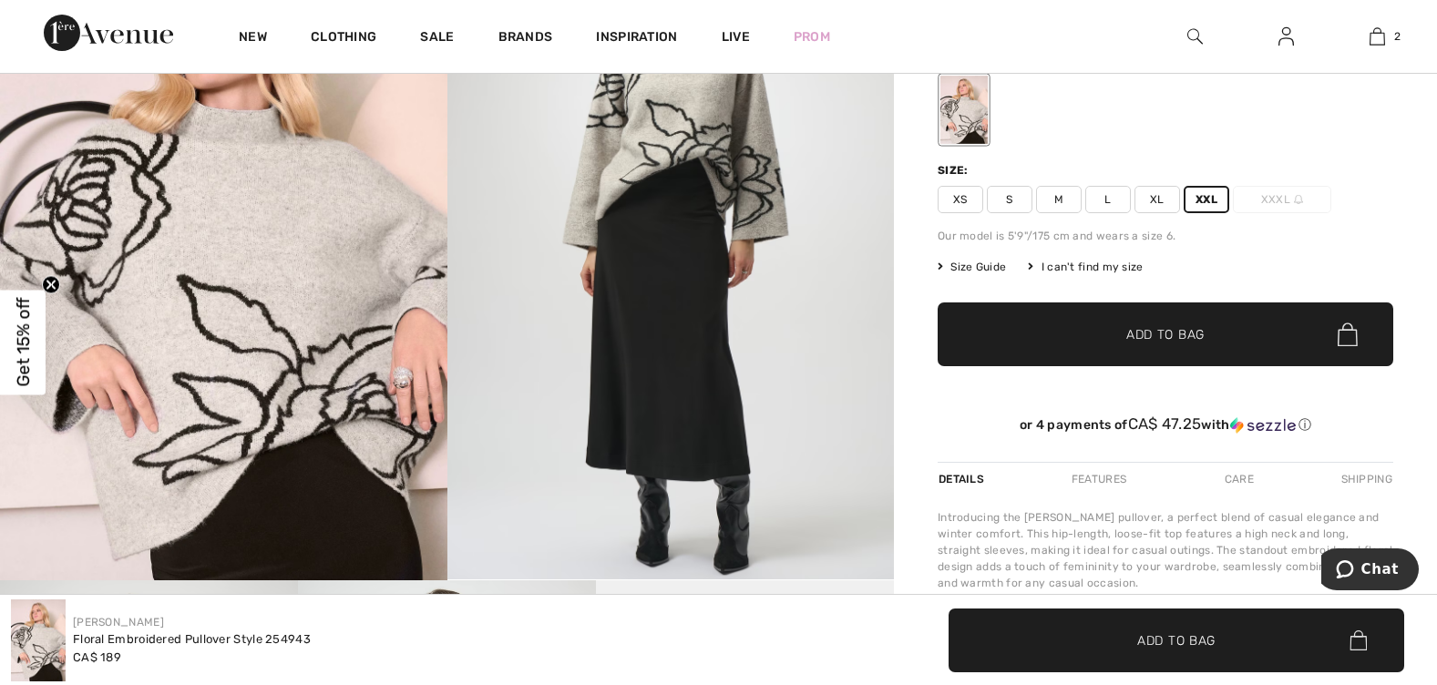
scroll to position [176, 0]
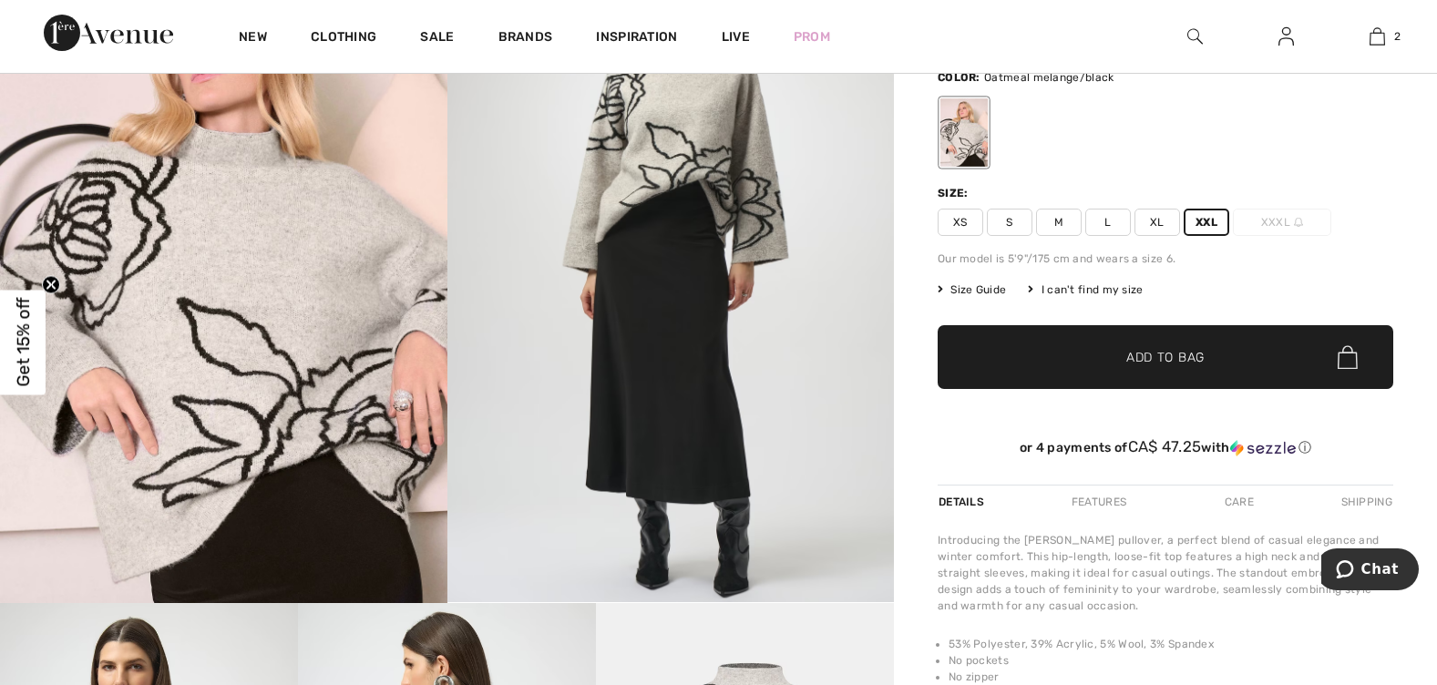
click at [1067, 336] on span "✔ Added to Bag Add to Bag" at bounding box center [1166, 357] width 456 height 64
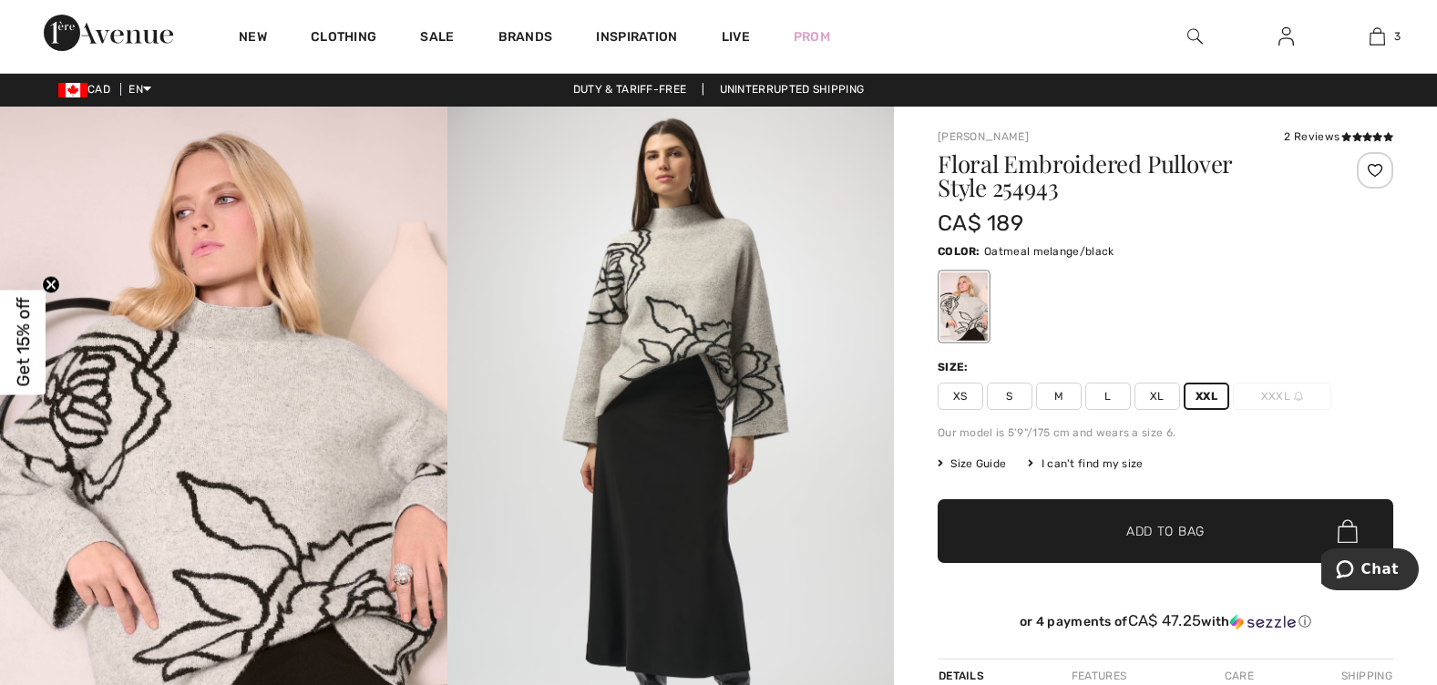
scroll to position [0, 0]
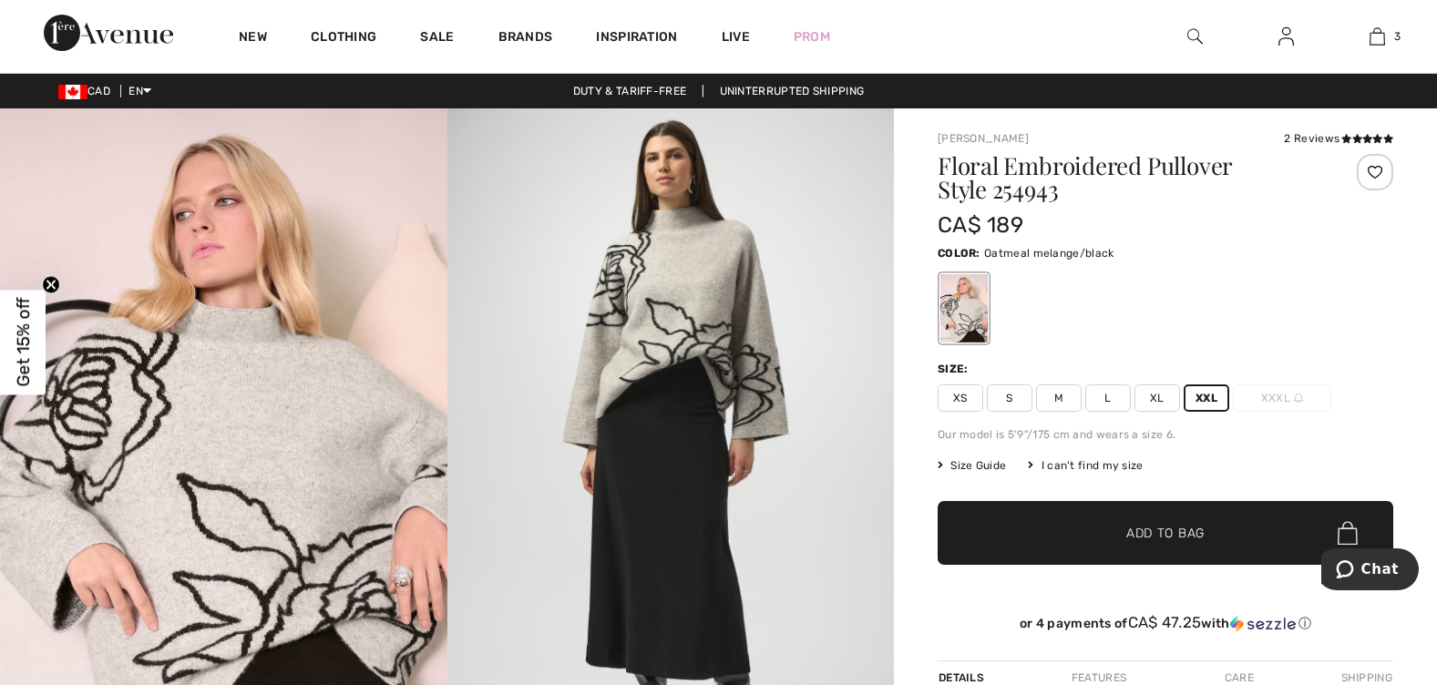
click at [28, 313] on span "Get 15% off" at bounding box center [23, 342] width 21 height 89
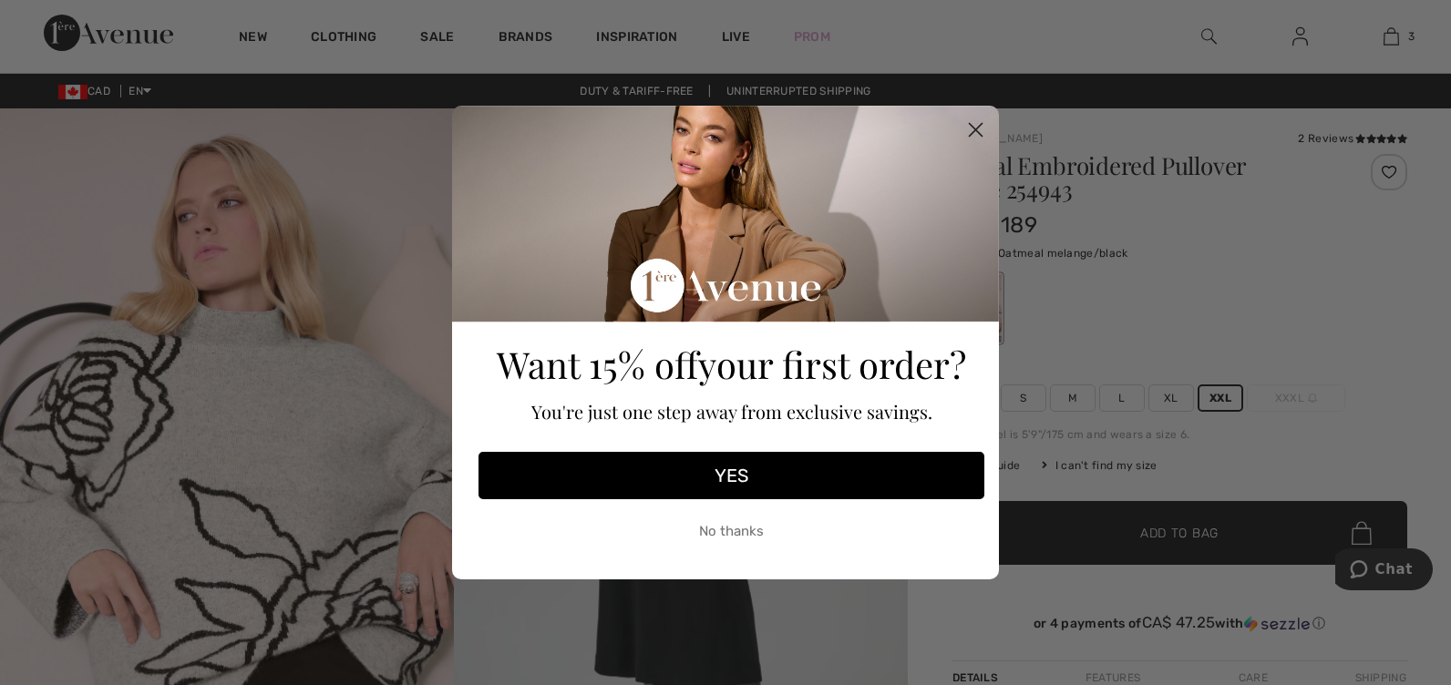
click at [744, 475] on button "YES" at bounding box center [731, 475] width 506 height 47
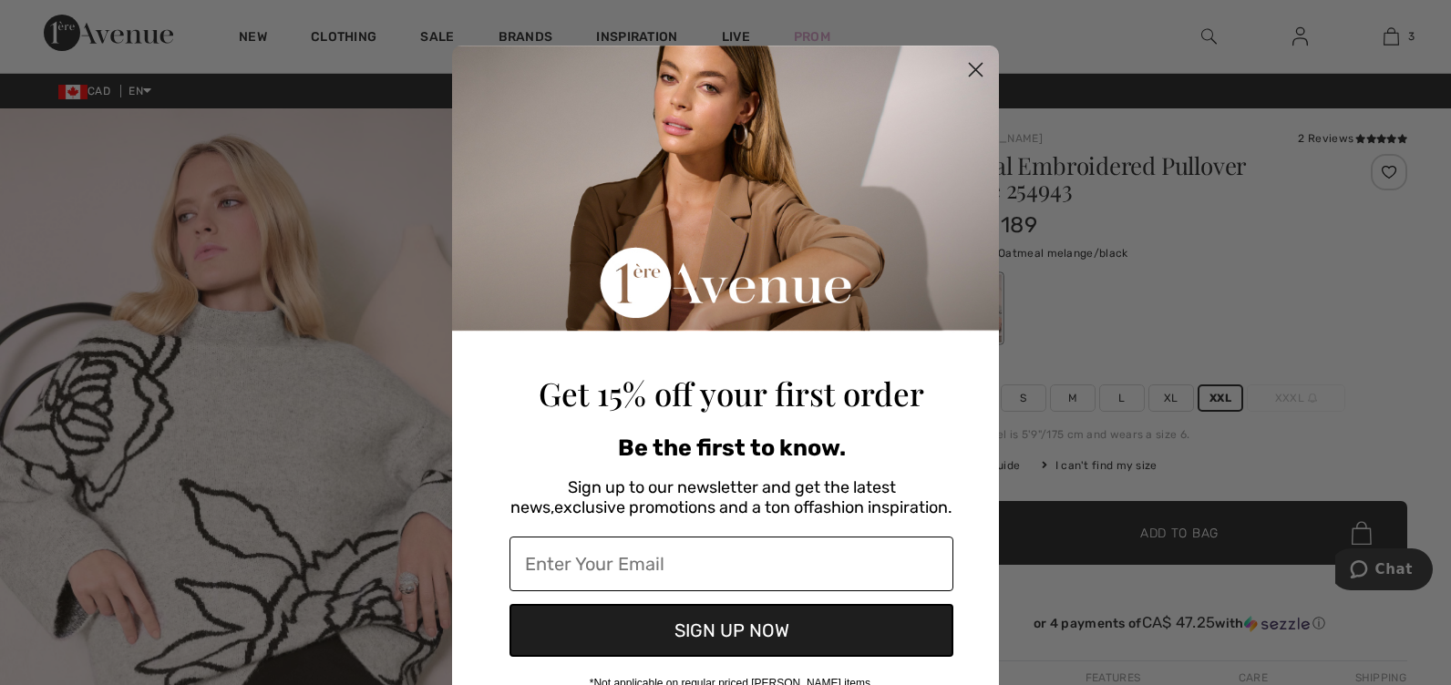
drag, startPoint x: 744, startPoint y: 475, endPoint x: 704, endPoint y: 556, distance: 90.5
click at [704, 556] on input "Enter Your Email" at bounding box center [731, 564] width 444 height 55
type input "robertsonnorma59@yahoo.ca"
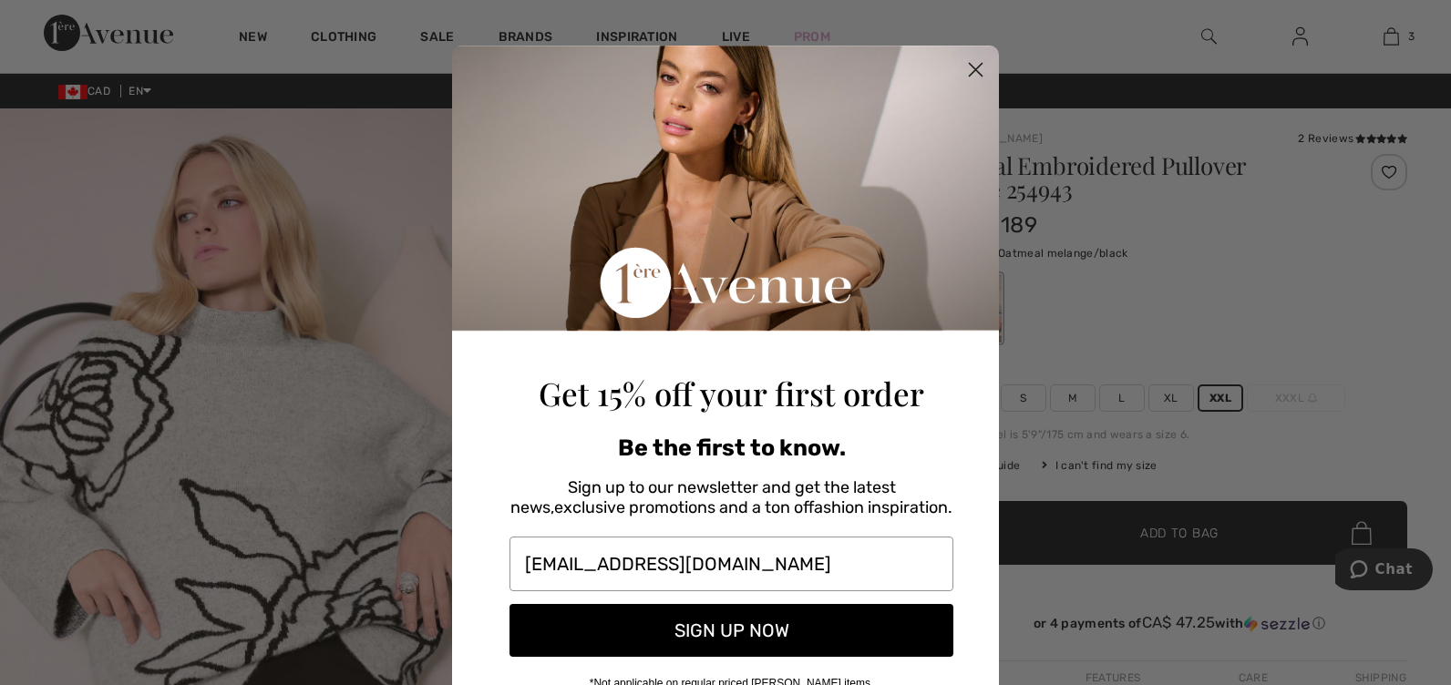
click at [697, 629] on button "SIGN UP NOW" at bounding box center [731, 630] width 444 height 53
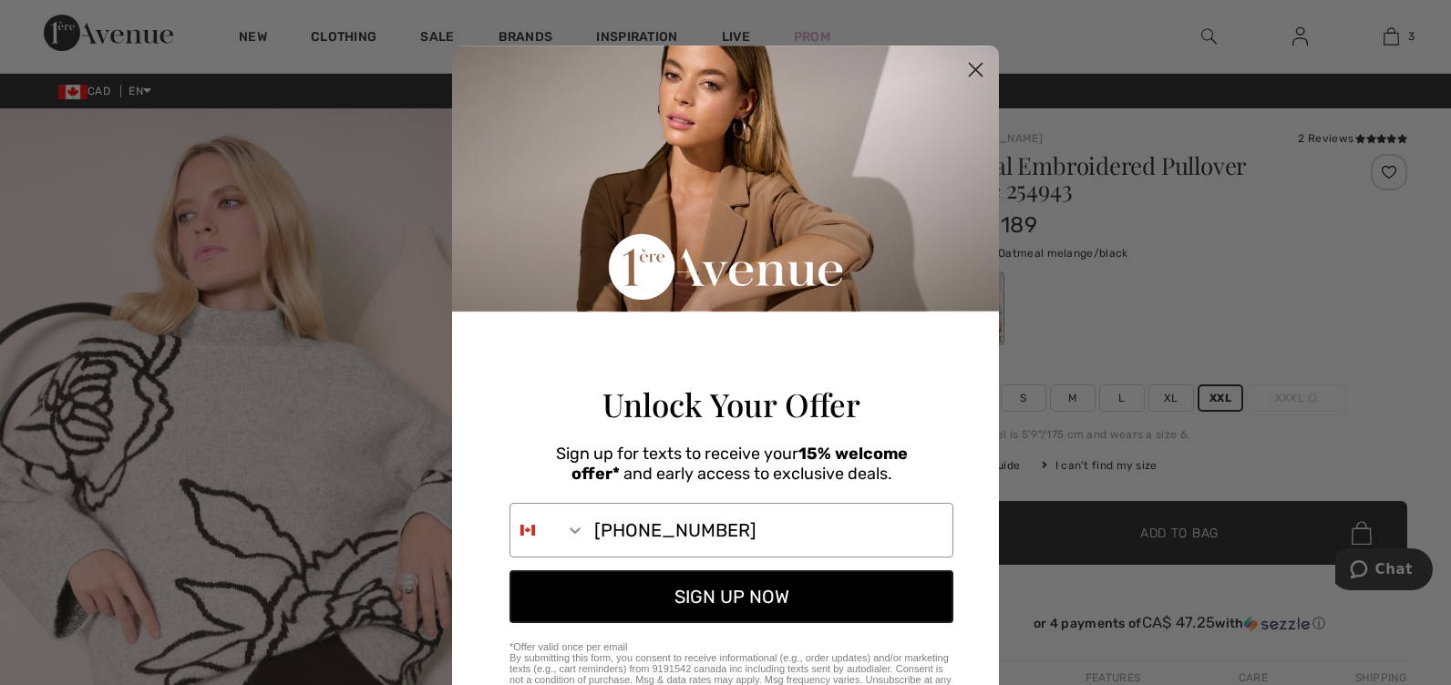
type input "204-996-6044"
click at [696, 615] on button "SIGN UP NOW" at bounding box center [731, 597] width 444 height 53
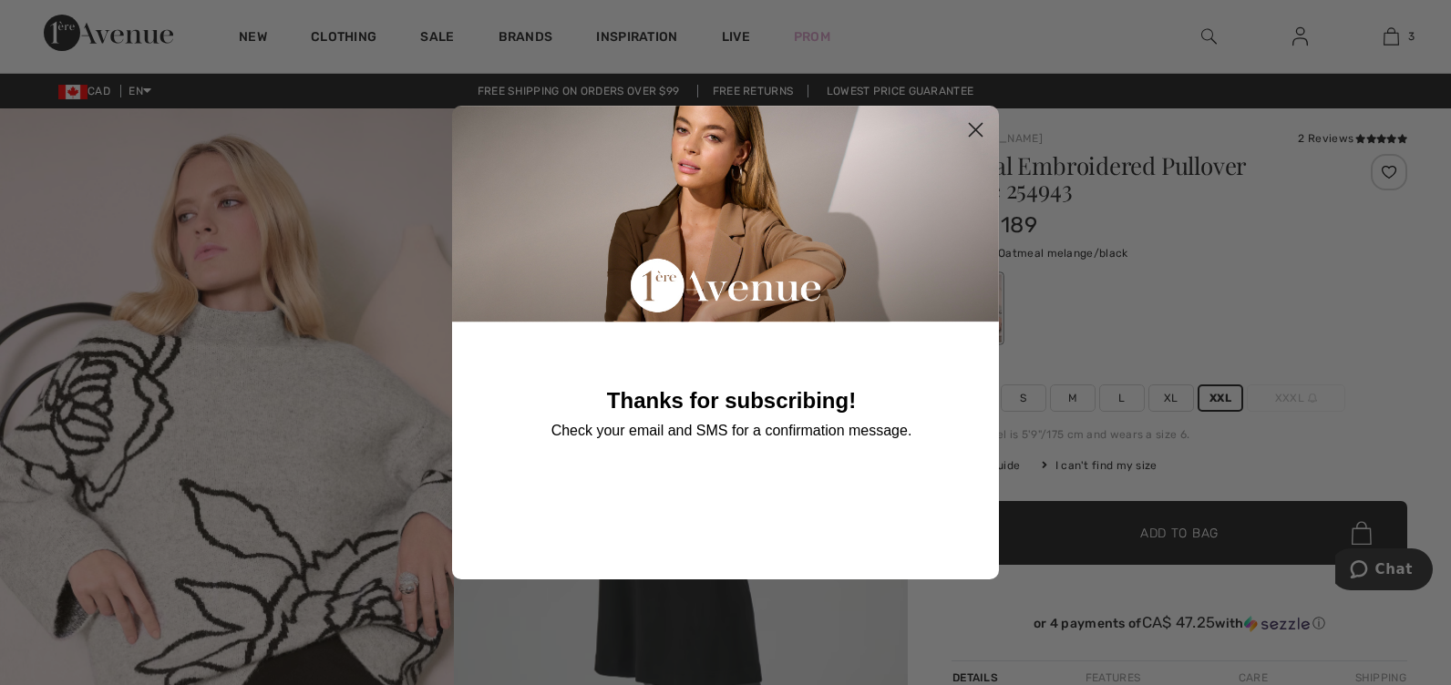
click at [977, 131] on icon "Close dialog" at bounding box center [976, 130] width 13 height 13
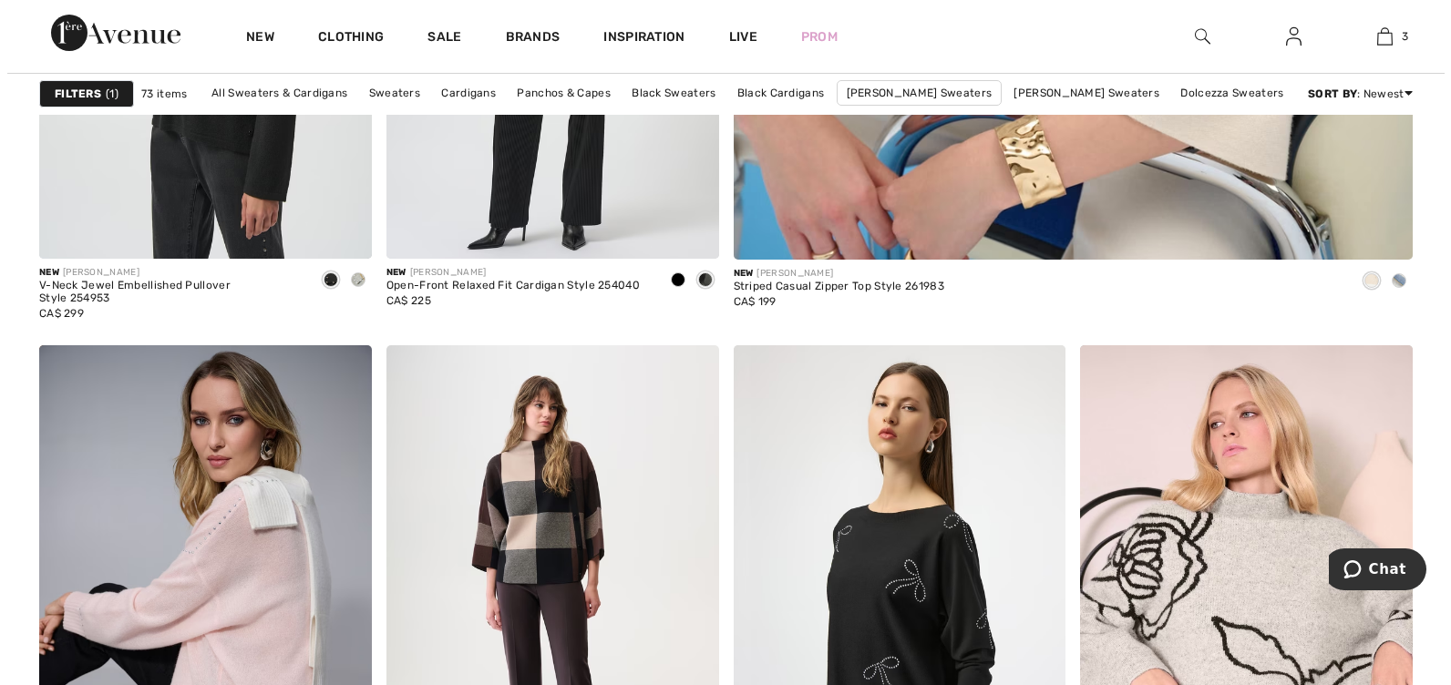
scroll to position [1378, 0]
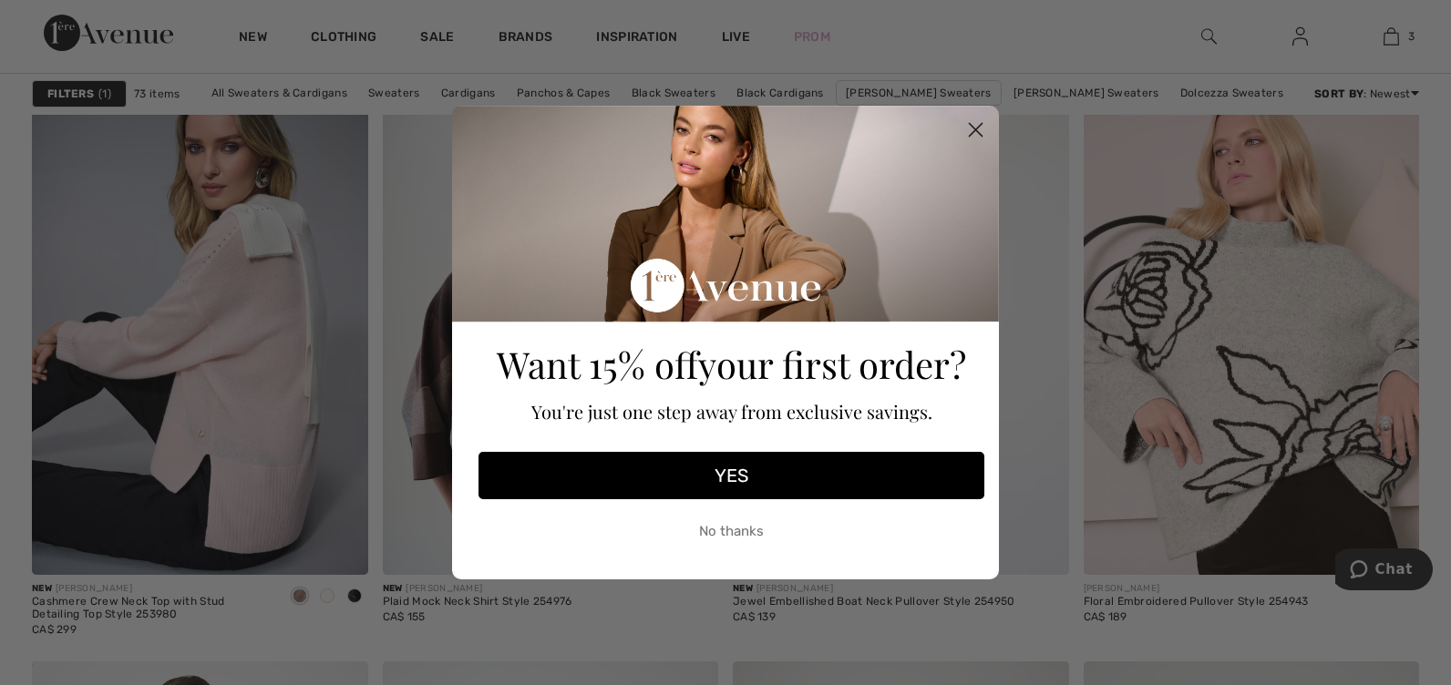
click at [972, 129] on circle "Close dialog" at bounding box center [976, 130] width 30 height 30
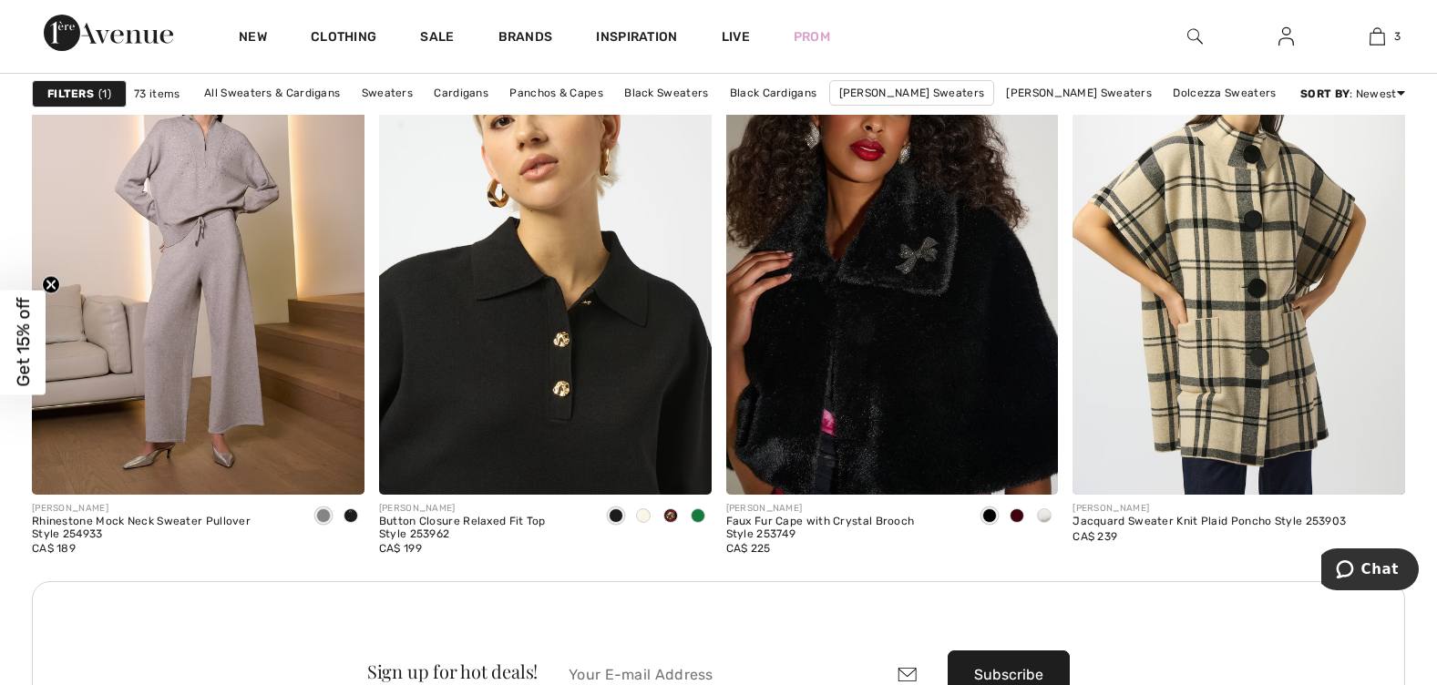
scroll to position [4010, 0]
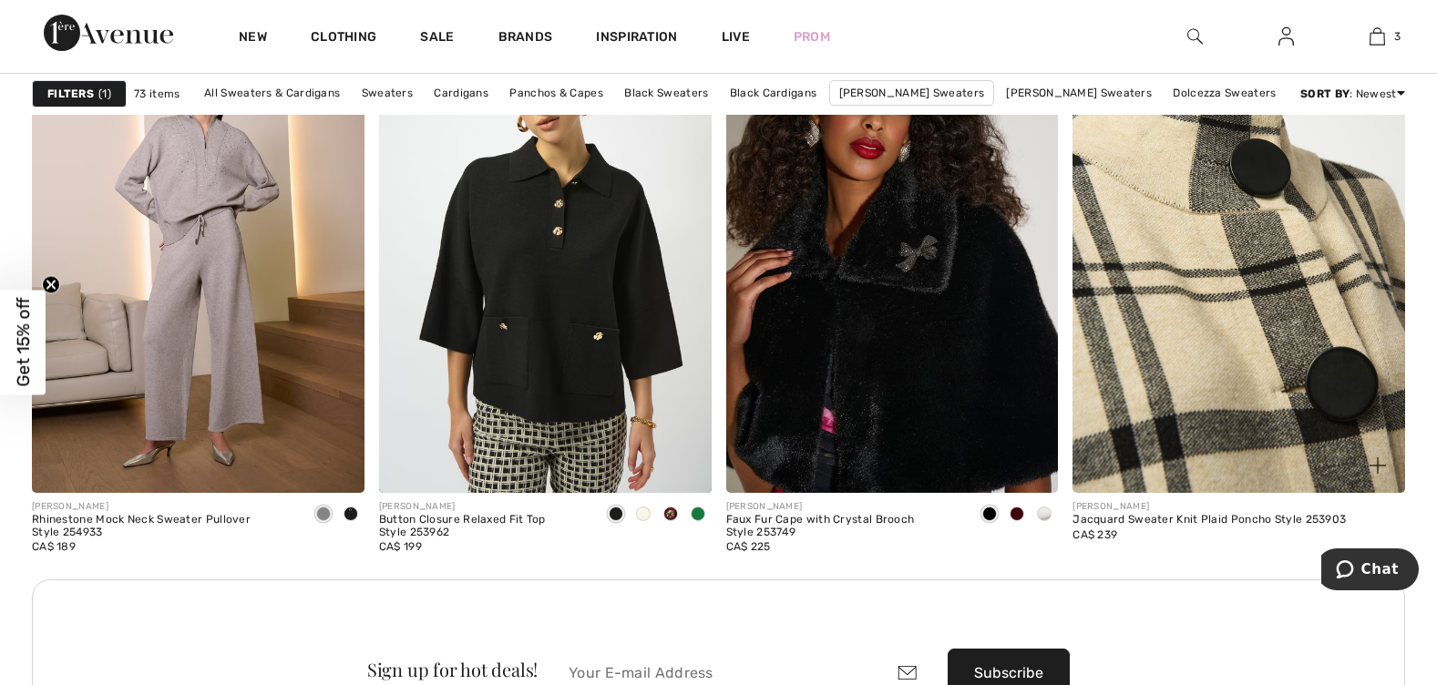
click at [1137, 380] on img at bounding box center [1239, 244] width 333 height 499
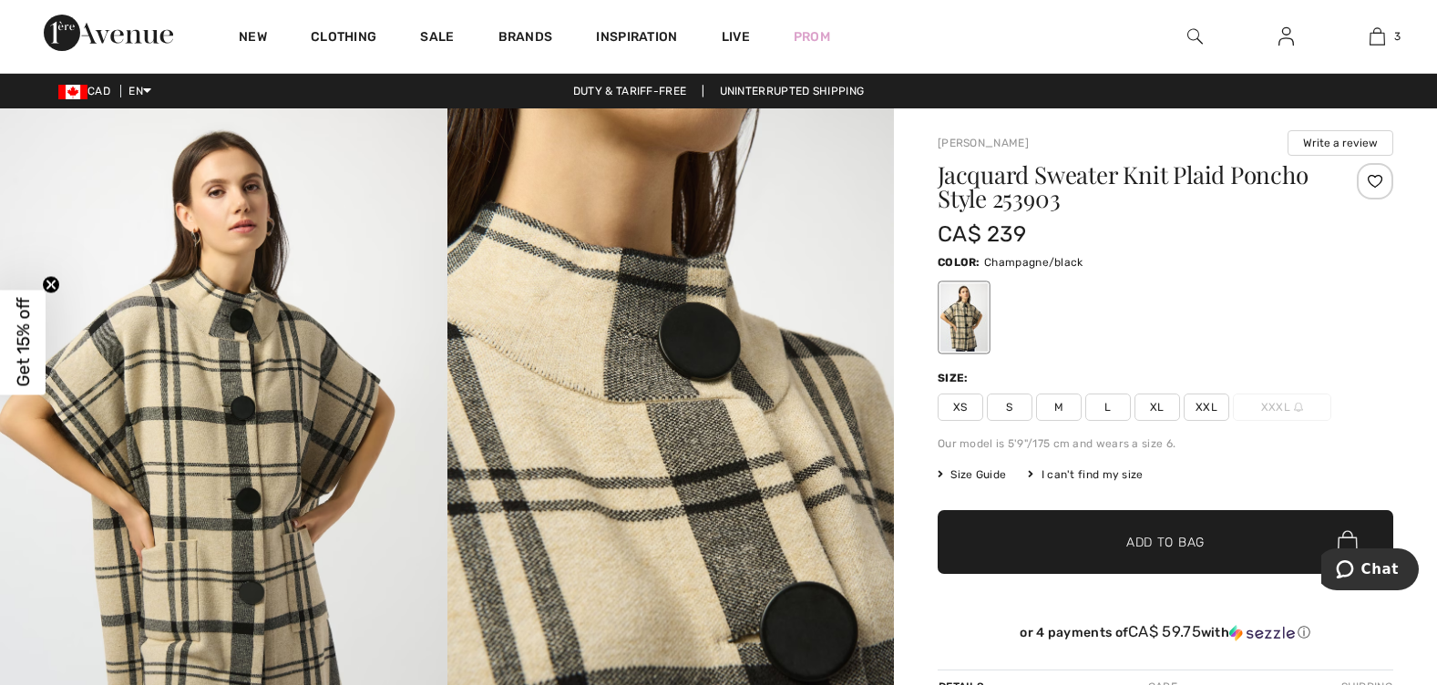
click at [1198, 394] on span "XXL" at bounding box center [1207, 407] width 46 height 27
click at [1176, 533] on span "Add to Bag" at bounding box center [1165, 542] width 78 height 19
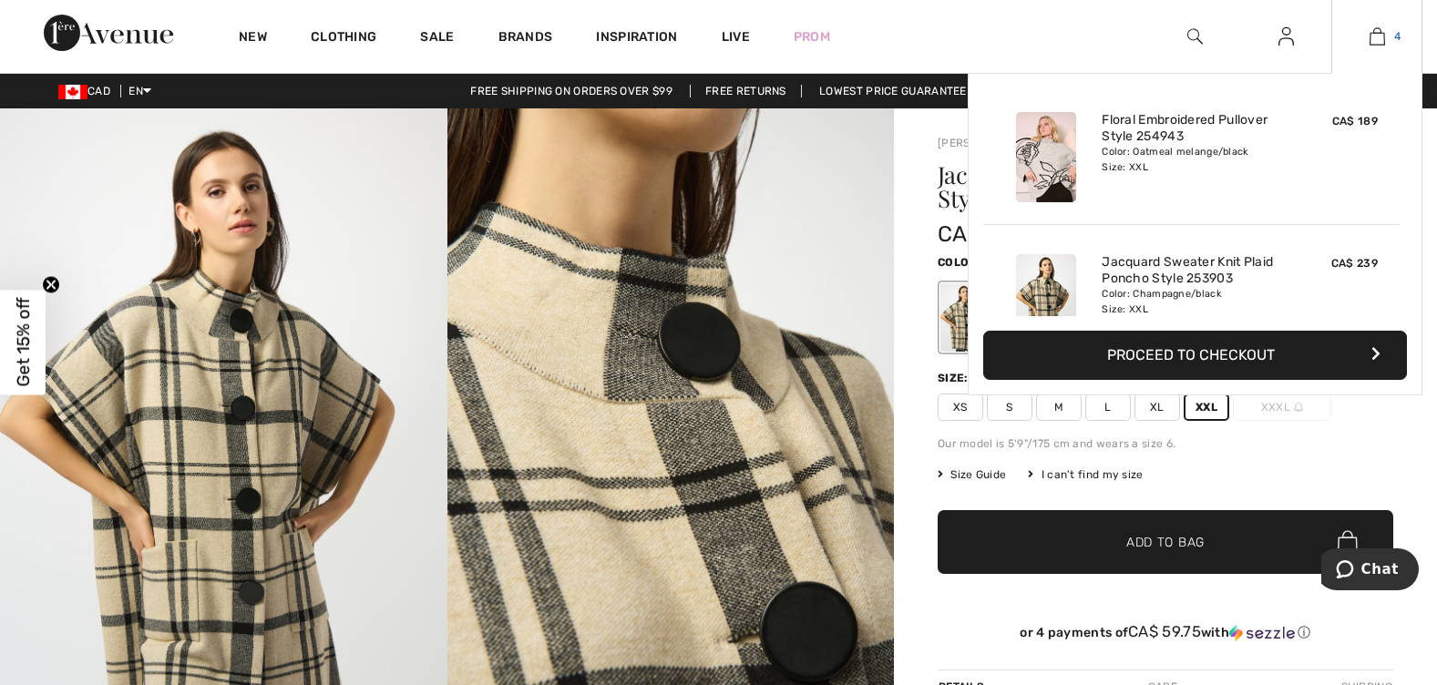
click at [1393, 31] on link "4" at bounding box center [1376, 37] width 89 height 22
